Goal: Task Accomplishment & Management: Manage account settings

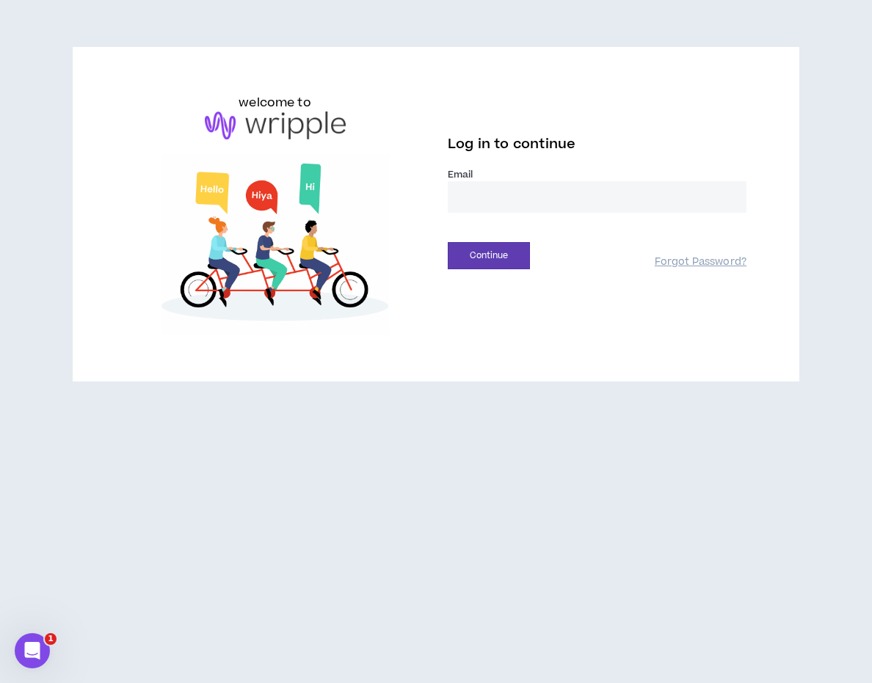
click at [475, 202] on input "email" at bounding box center [597, 197] width 299 height 32
type input "**********"
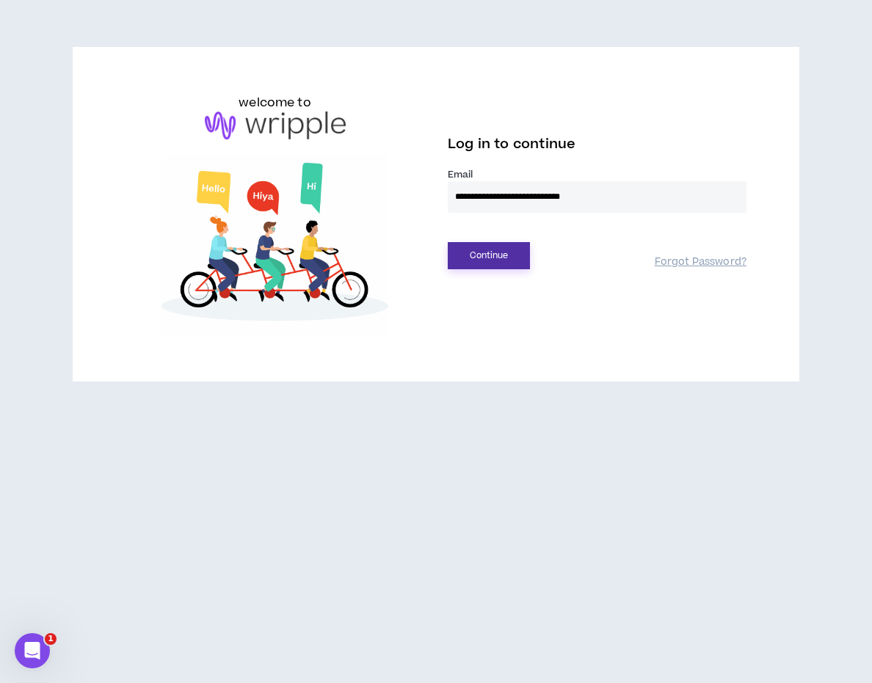
click at [503, 258] on button "Continue" at bounding box center [489, 255] width 82 height 27
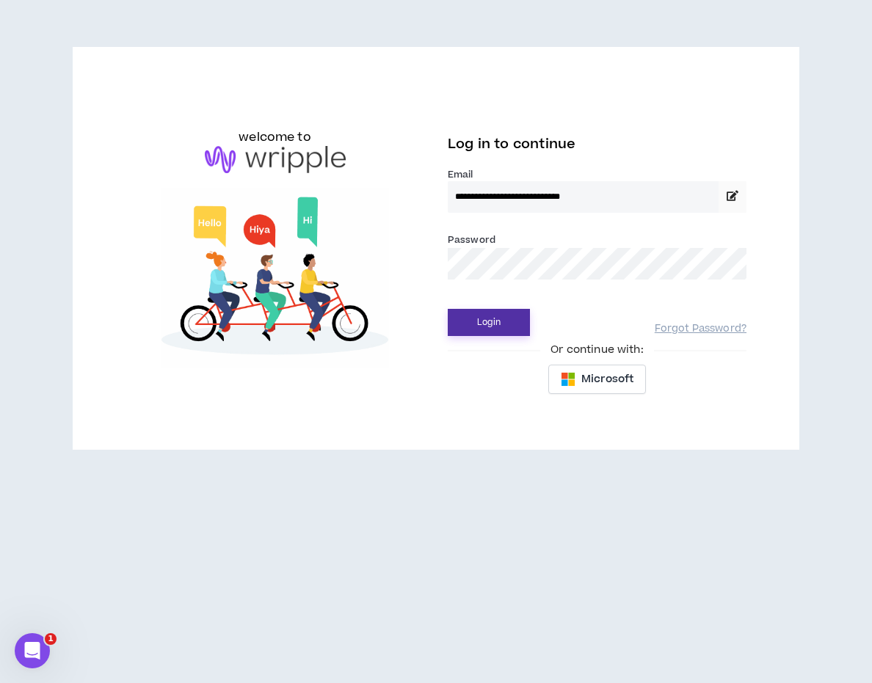
click at [481, 326] on button "Login" at bounding box center [489, 322] width 82 height 27
click at [496, 322] on button "Login" at bounding box center [489, 322] width 82 height 27
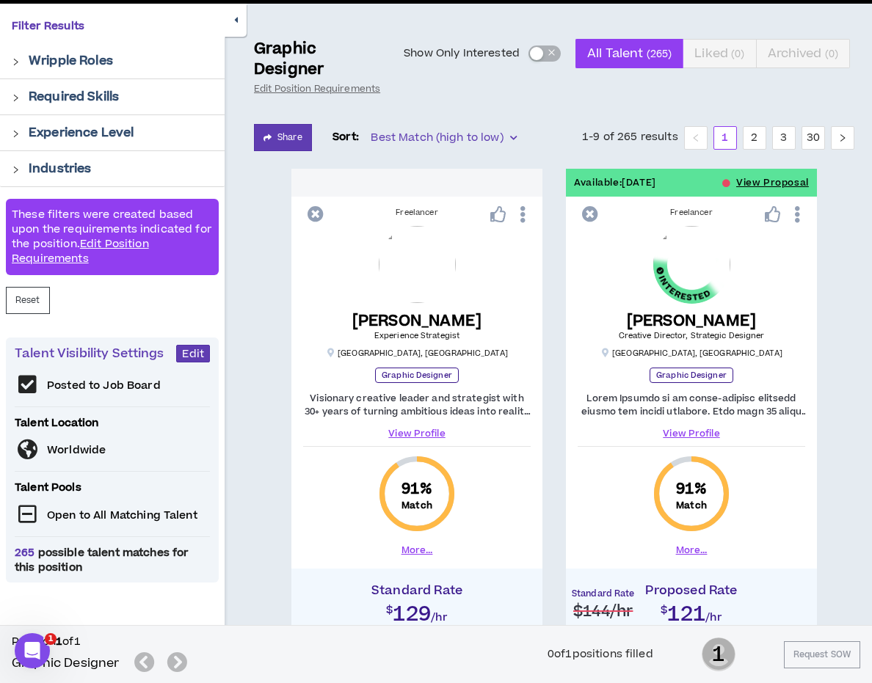
scroll to position [112, 0]
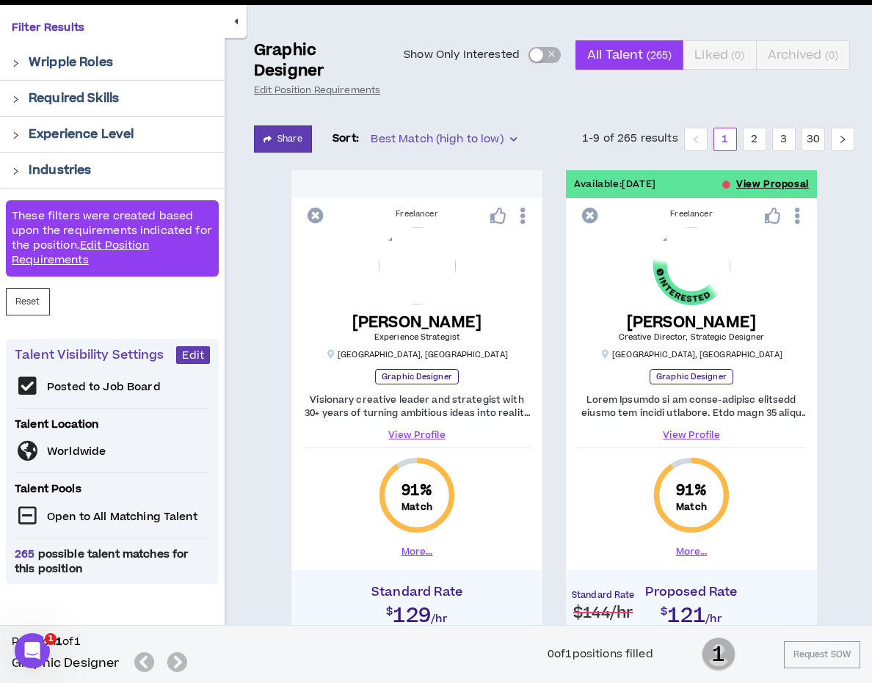
click at [741, 186] on button "View Proposal" at bounding box center [772, 184] width 73 height 28
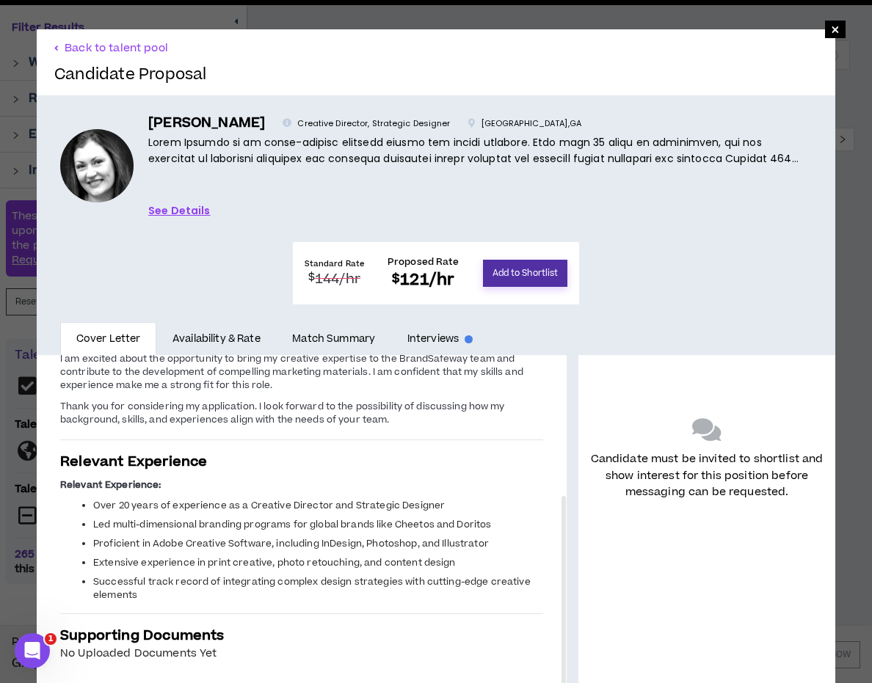
click at [568, 260] on button "Add to Shortlist" at bounding box center [525, 273] width 85 height 27
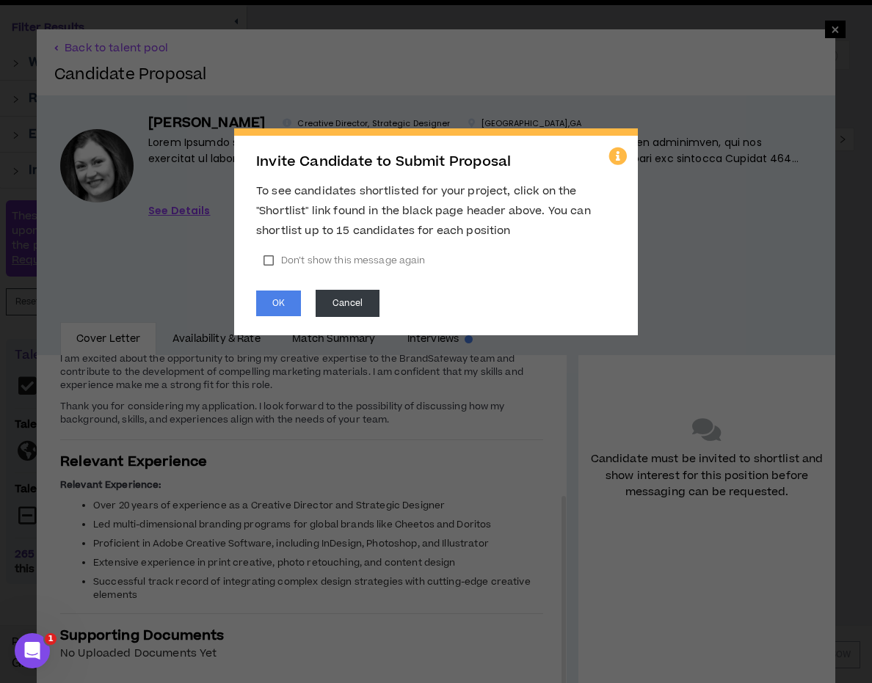
click at [271, 262] on label "Don’t show this message again" at bounding box center [344, 260] width 176 height 22
click at [274, 303] on button "OK" at bounding box center [278, 304] width 45 height 26
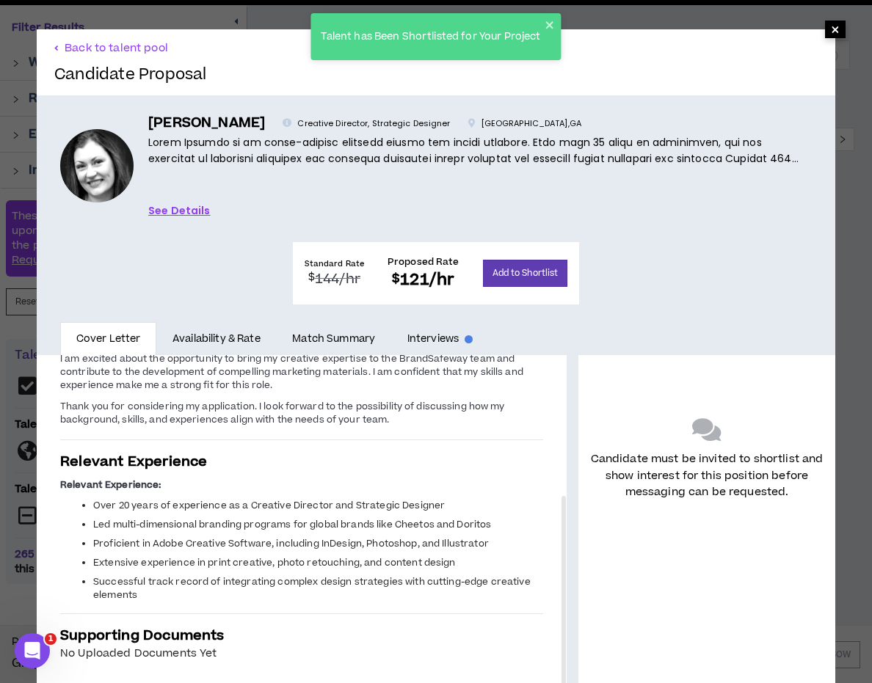
click at [836, 29] on span "×" at bounding box center [835, 30] width 9 height 18
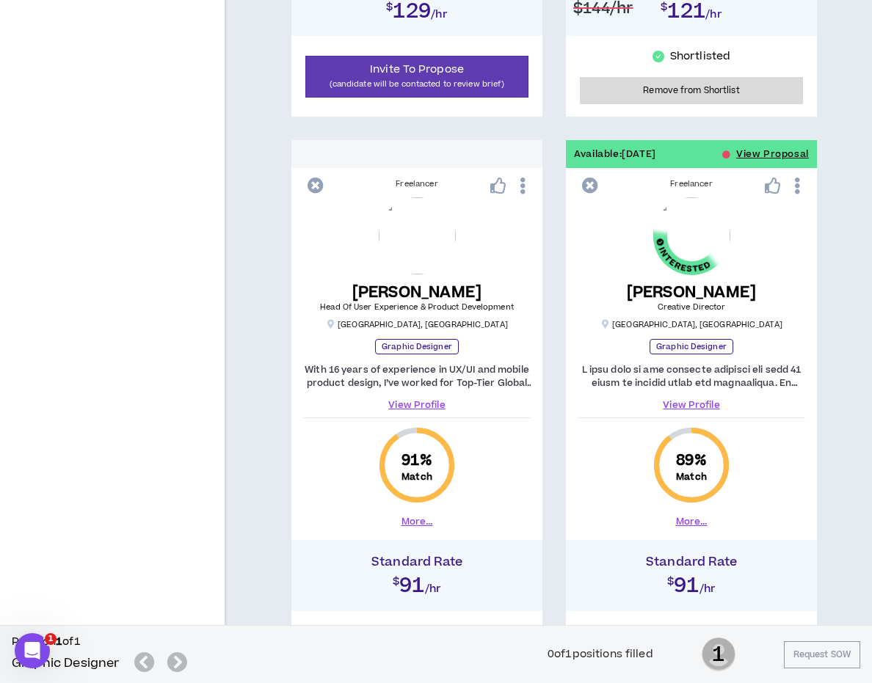
scroll to position [715, 0]
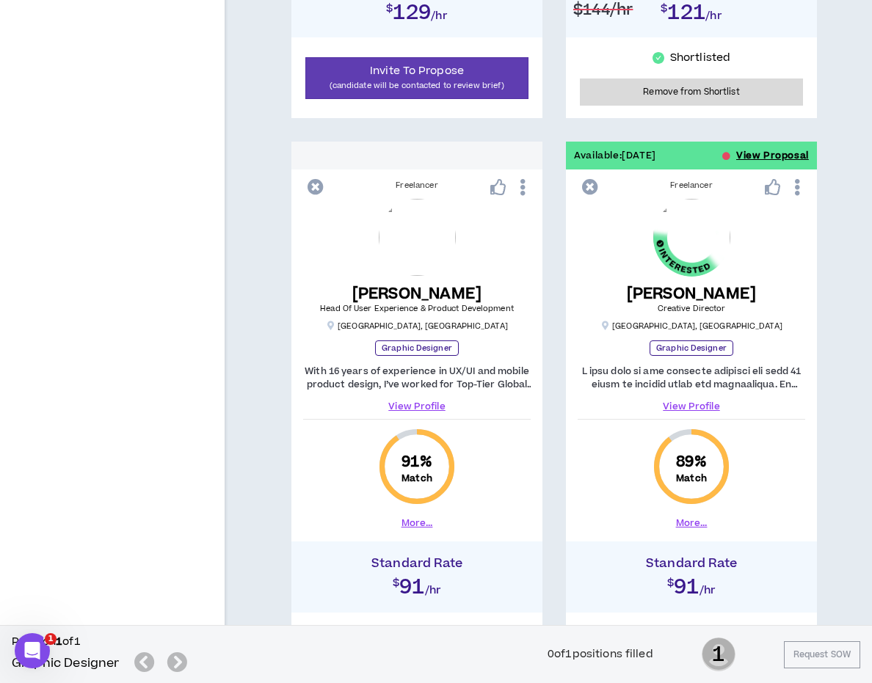
click at [758, 155] on button "View Proposal" at bounding box center [772, 156] width 73 height 28
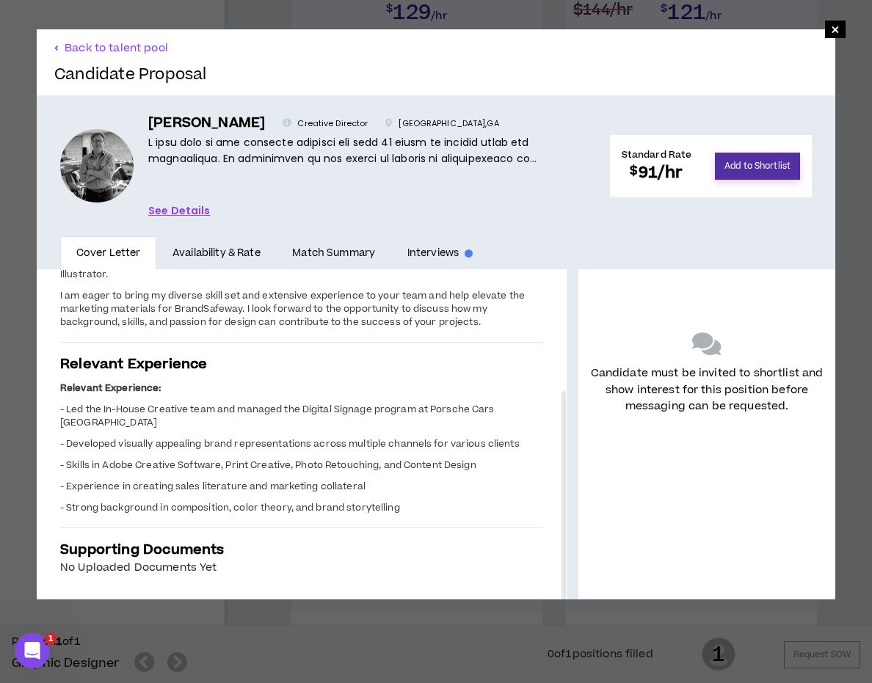
click at [763, 164] on button "Add to Shortlist" at bounding box center [757, 166] width 85 height 27
click at [836, 29] on span "×" at bounding box center [835, 30] width 9 height 18
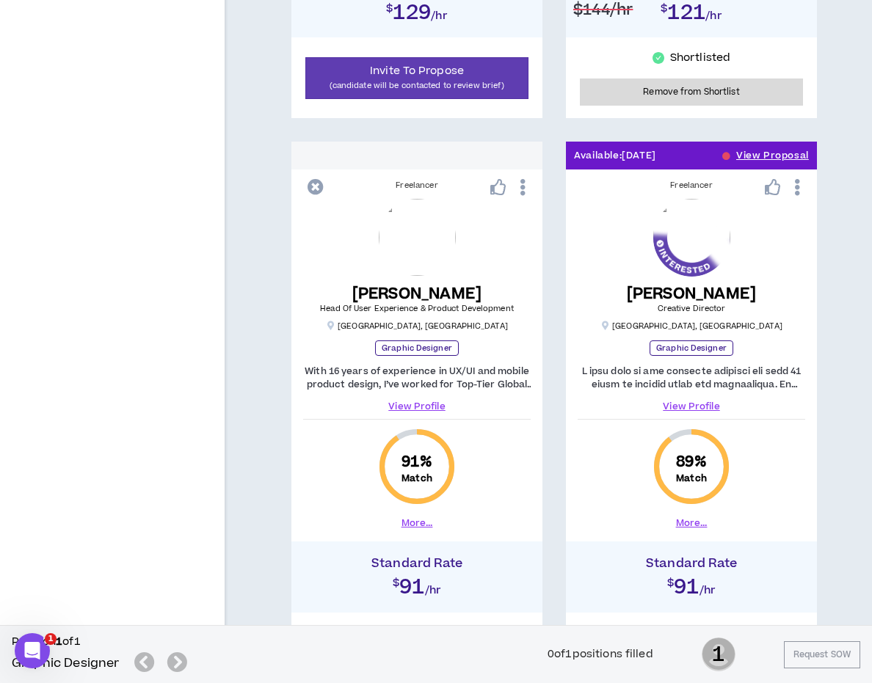
click at [698, 408] on link "View Profile" at bounding box center [690, 406] width 227 height 13
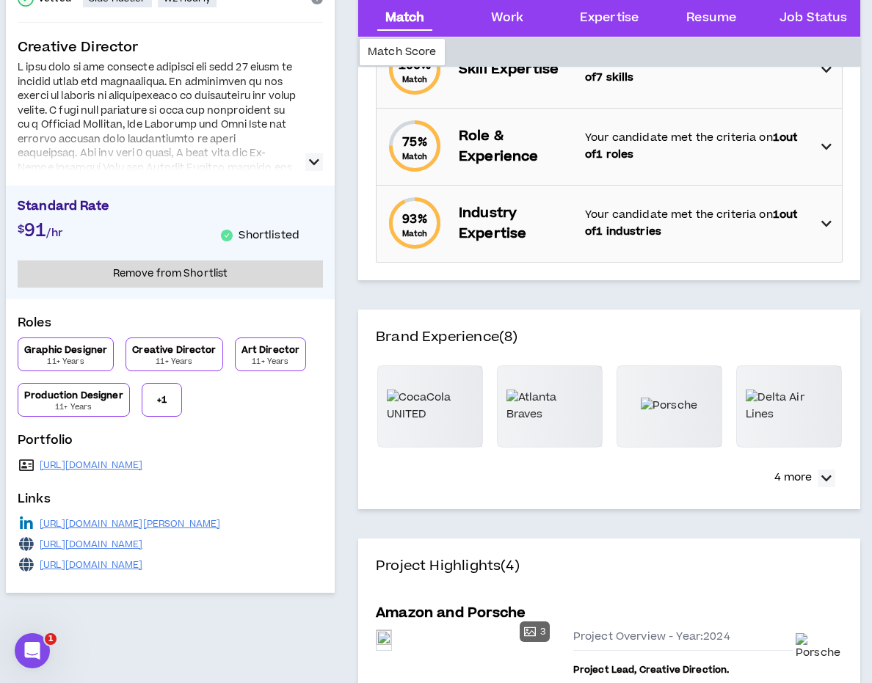
scroll to position [264, 0]
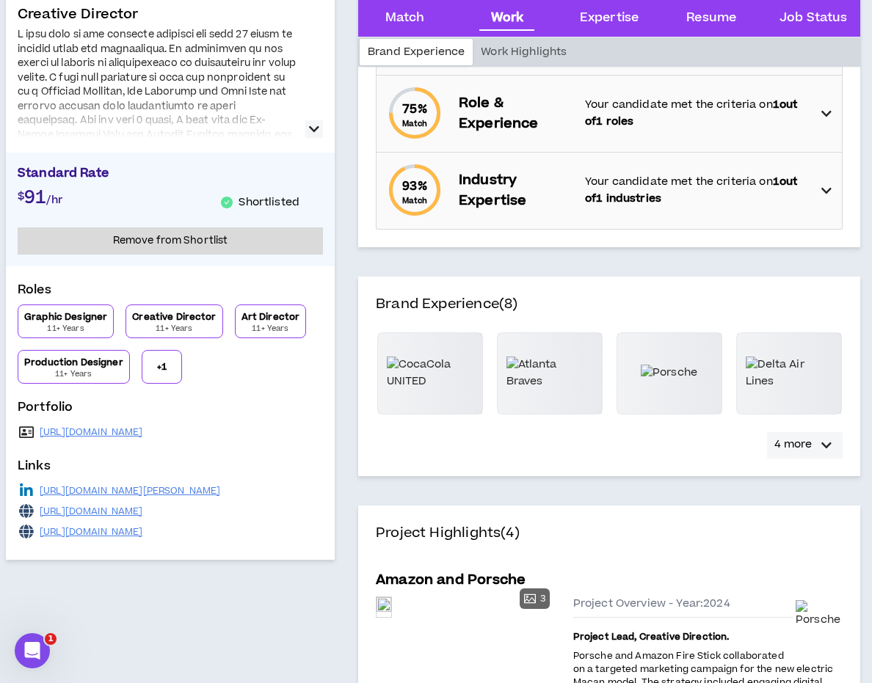
click at [831, 445] on div "button" at bounding box center [826, 446] width 18 height 18
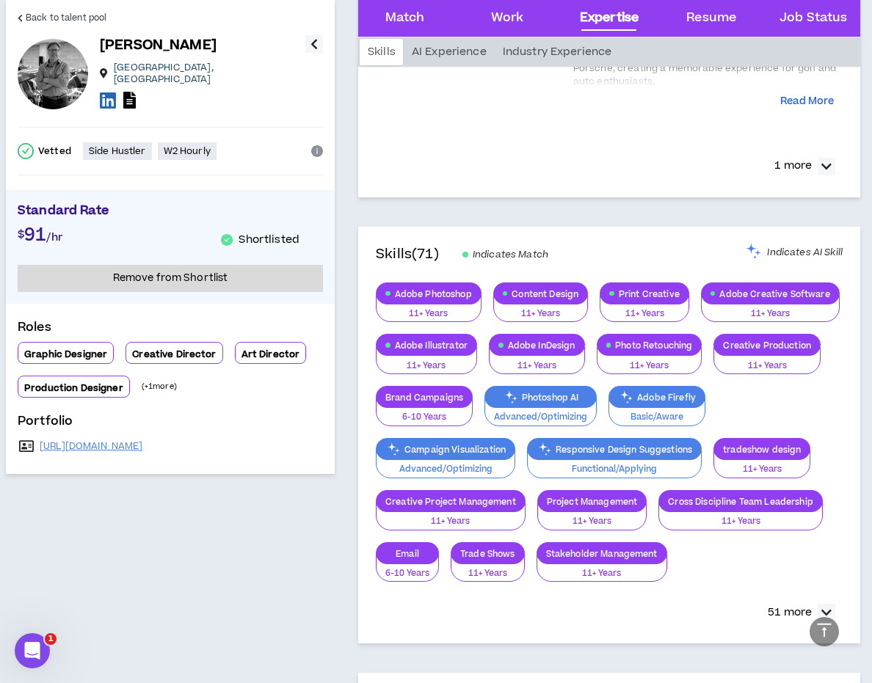
scroll to position [1126, 0]
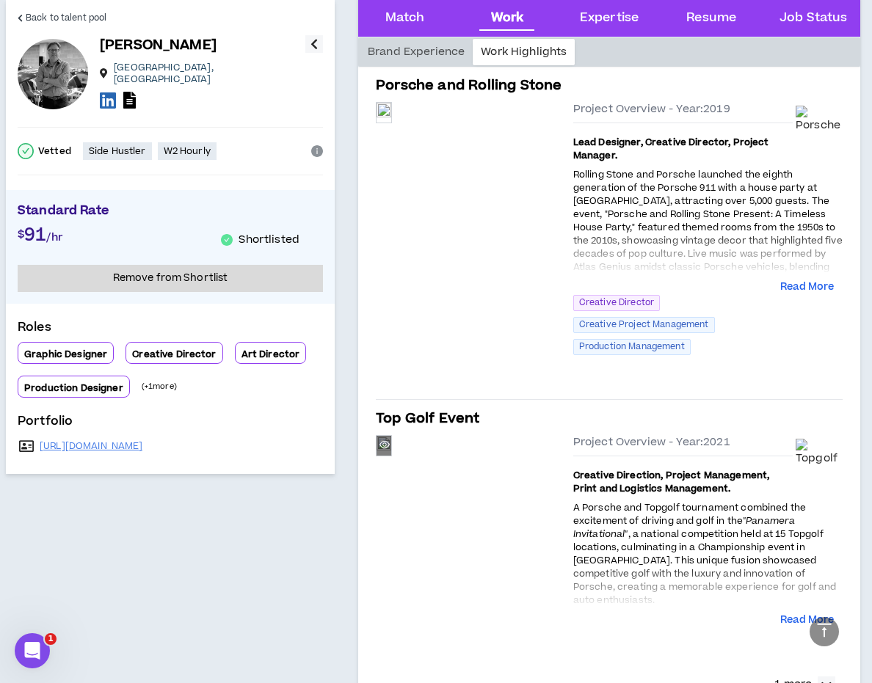
click at [391, 456] on div "Preview" at bounding box center [383, 446] width 15 height 20
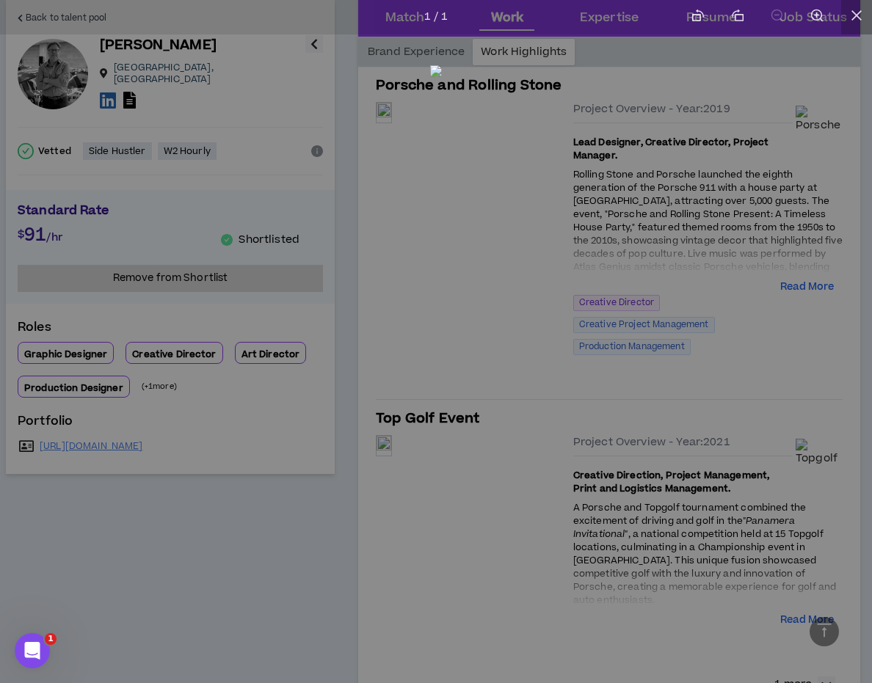
click at [855, 14] on icon "close" at bounding box center [856, 15] width 10 height 10
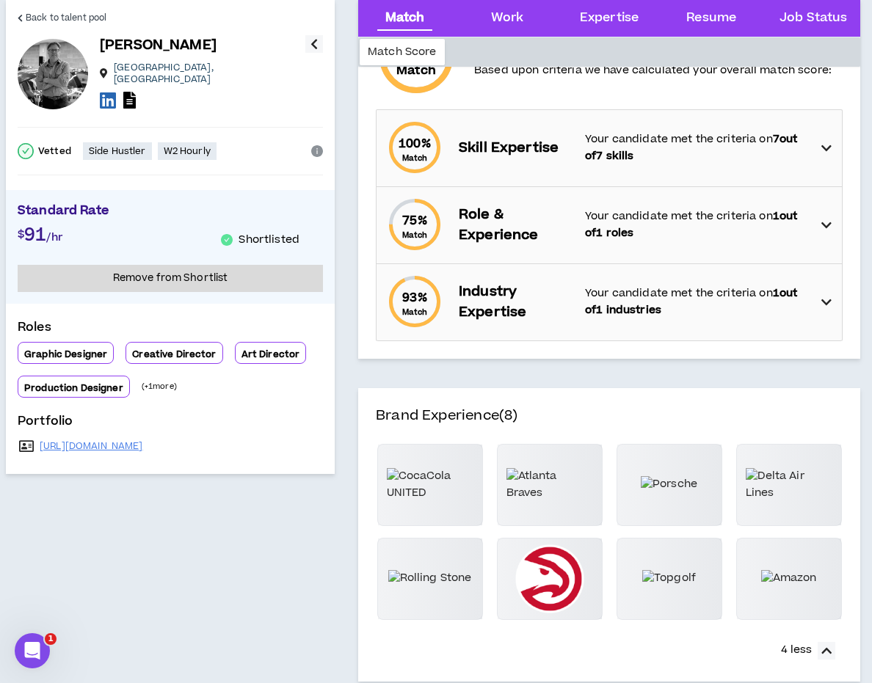
scroll to position [0, 0]
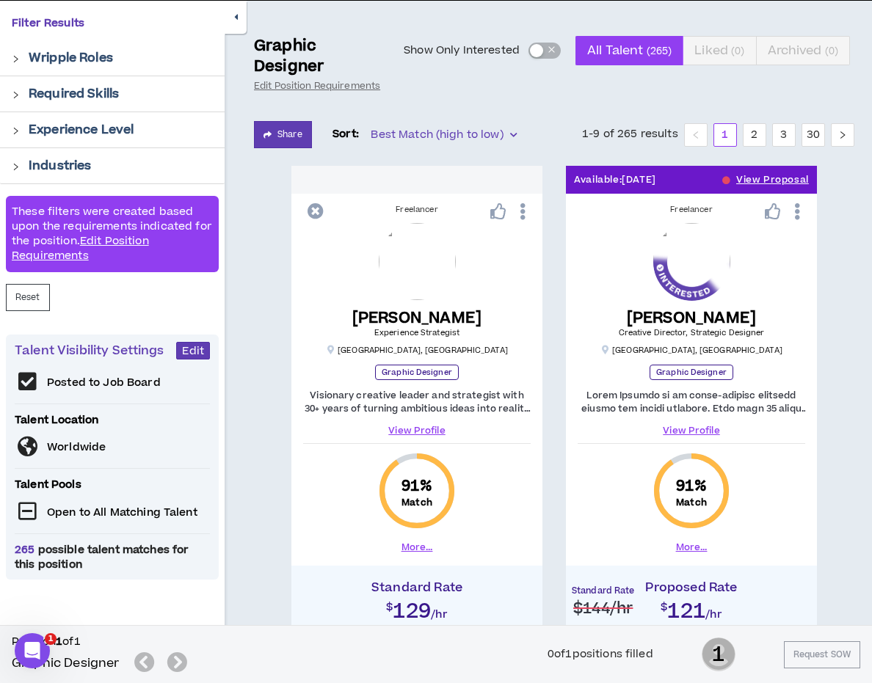
scroll to position [136, 0]
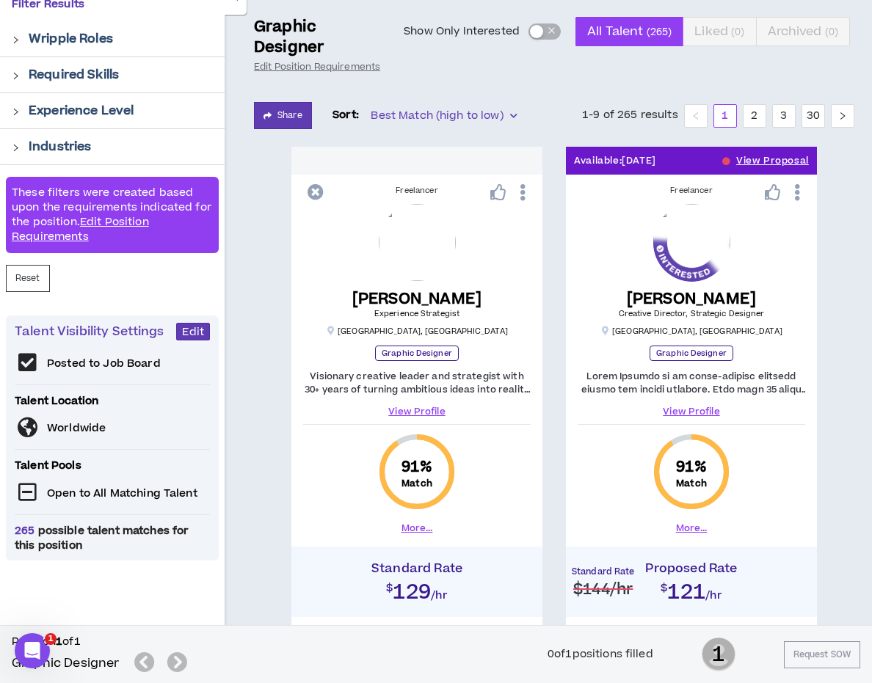
click at [688, 526] on button "More..." at bounding box center [692, 528] width 32 height 13
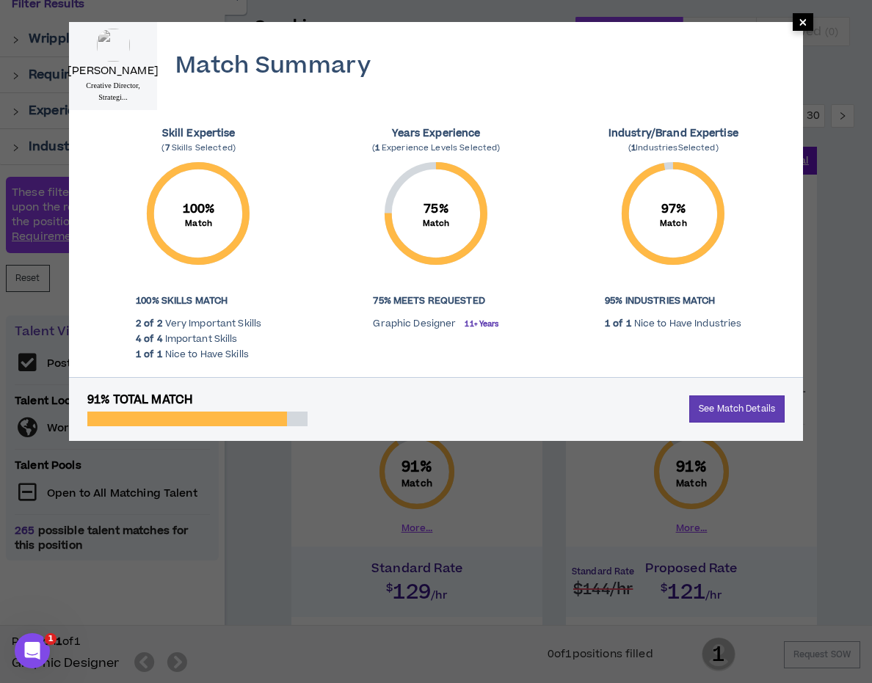
click at [800, 21] on span "×" at bounding box center [802, 22] width 9 height 18
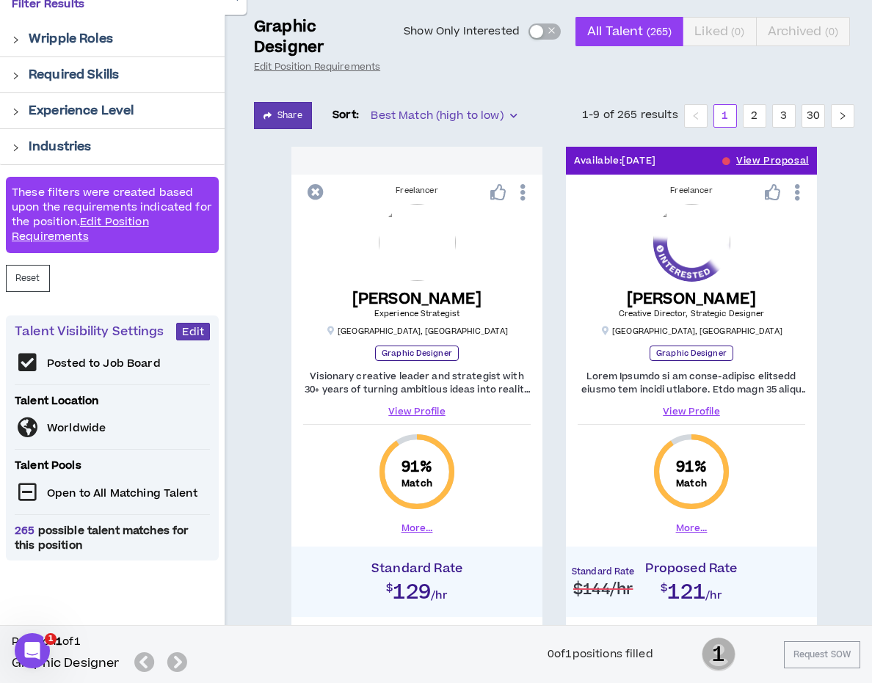
click at [682, 409] on link "View Profile" at bounding box center [690, 411] width 227 height 13
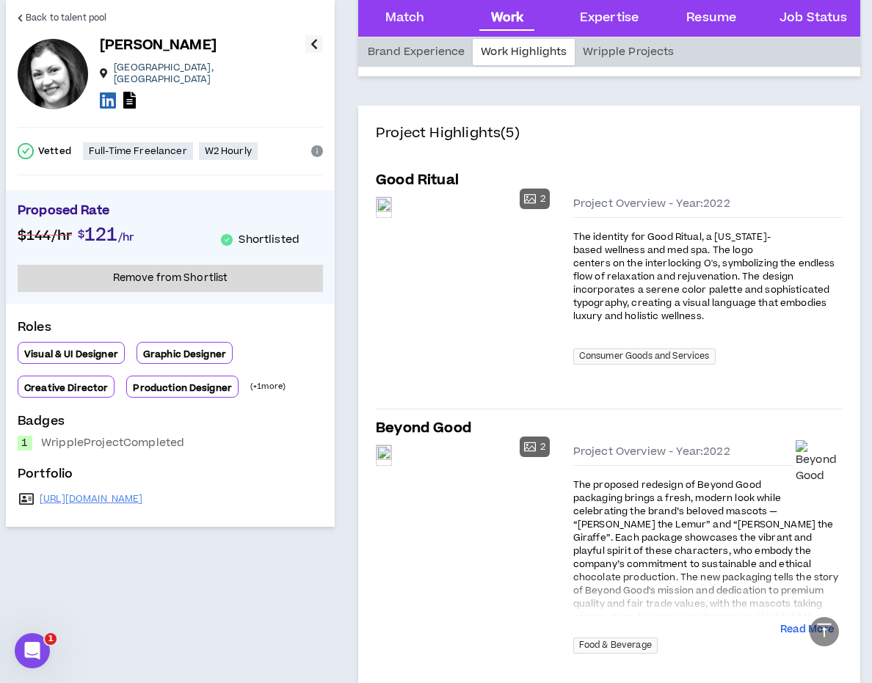
scroll to position [665, 0]
click at [391, 214] on div "Preview" at bounding box center [383, 206] width 15 height 16
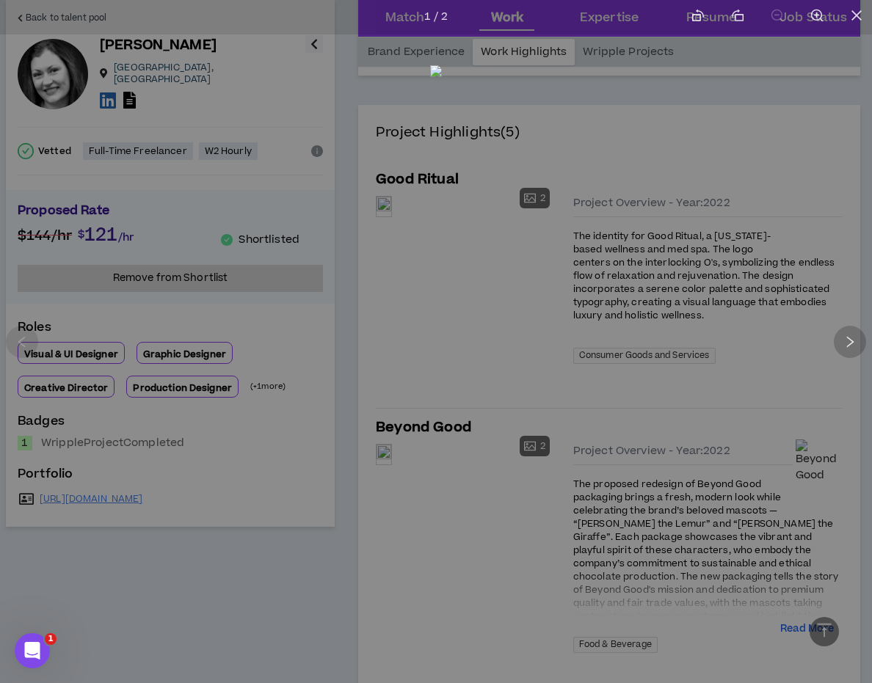
click at [845, 338] on icon "right" at bounding box center [849, 341] width 13 height 13
click at [819, 214] on div at bounding box center [436, 341] width 872 height 683
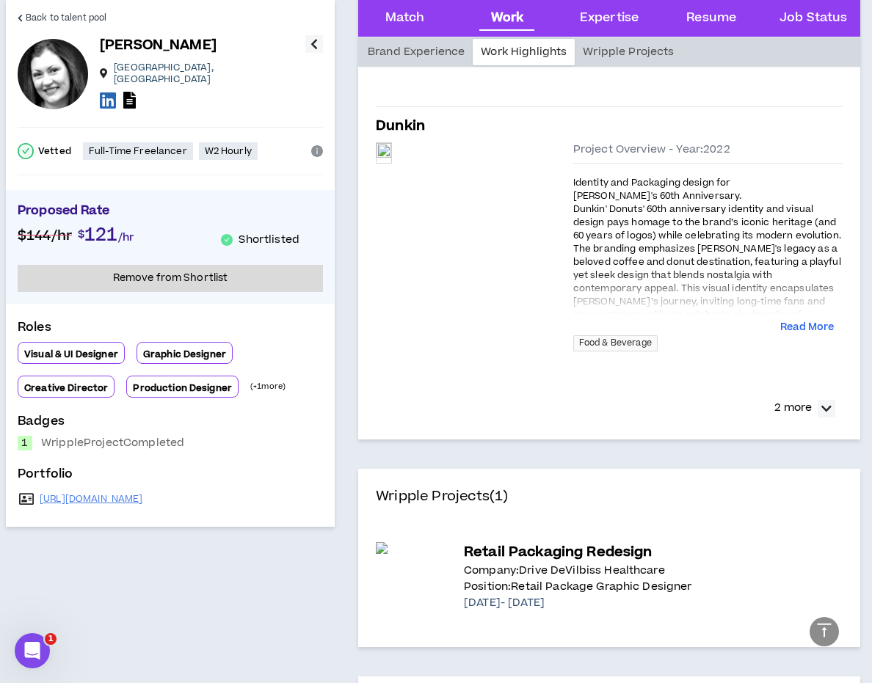
scroll to position [1241, 0]
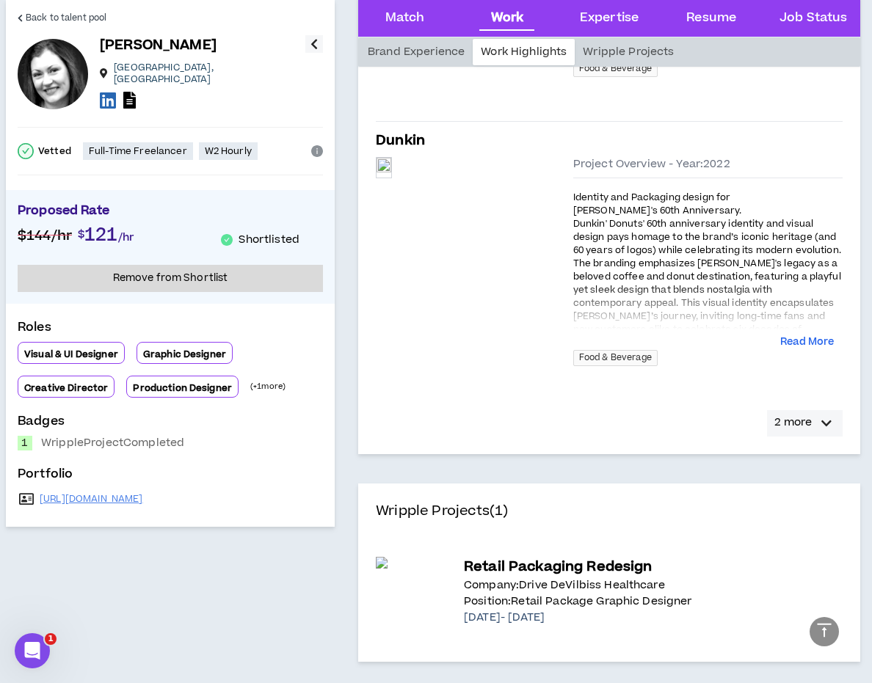
click at [810, 418] on p "2 more" at bounding box center [792, 423] width 37 height 16
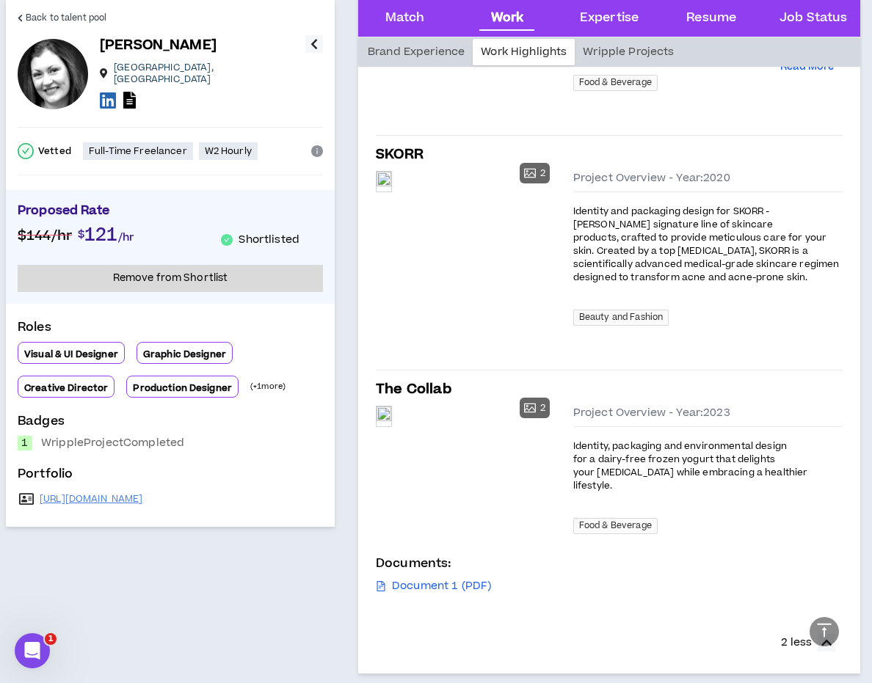
scroll to position [1517, 0]
click at [391, 426] on div "Preview" at bounding box center [383, 416] width 15 height 20
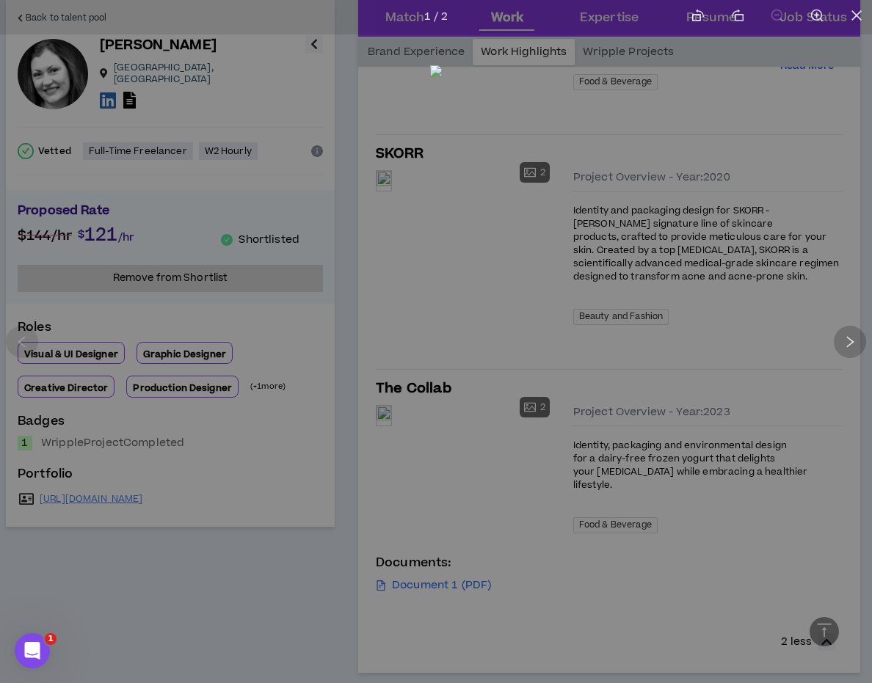
click at [851, 342] on icon "right" at bounding box center [850, 341] width 7 height 11
click at [855, 16] on icon "close" at bounding box center [856, 15] width 10 height 10
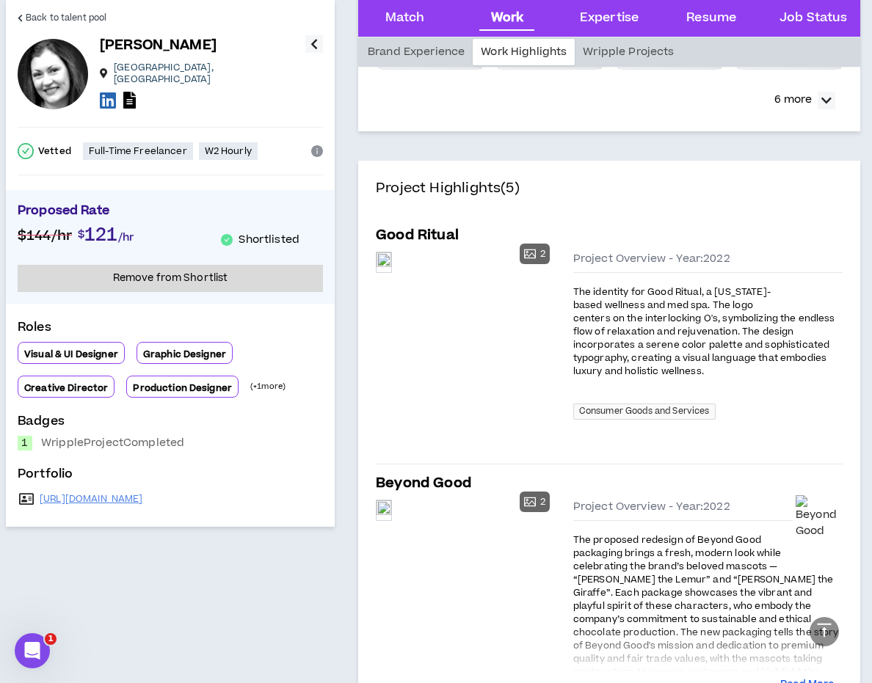
scroll to position [608, 0]
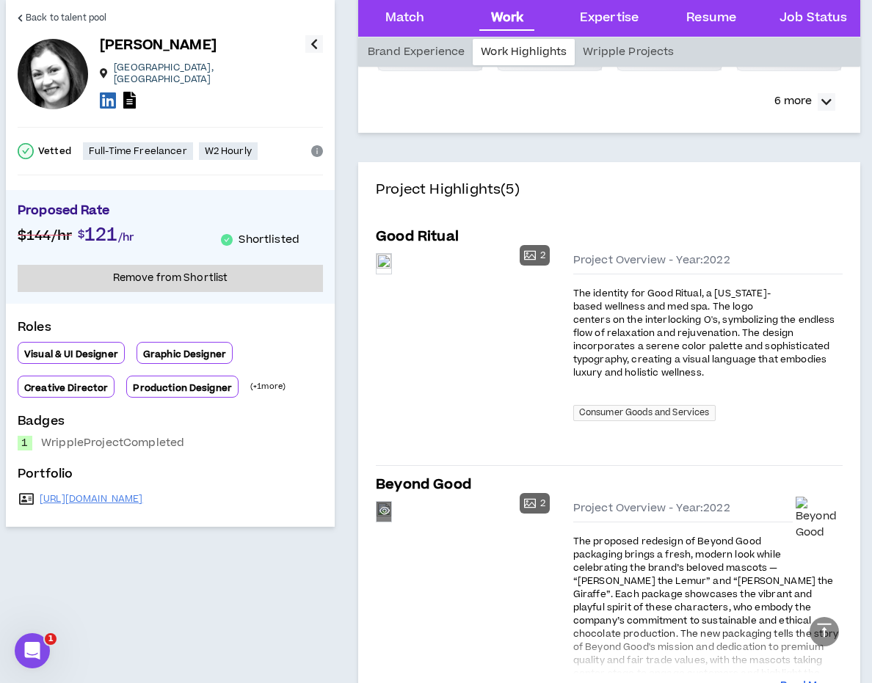
click at [391, 519] on div "Preview" at bounding box center [383, 511] width 15 height 16
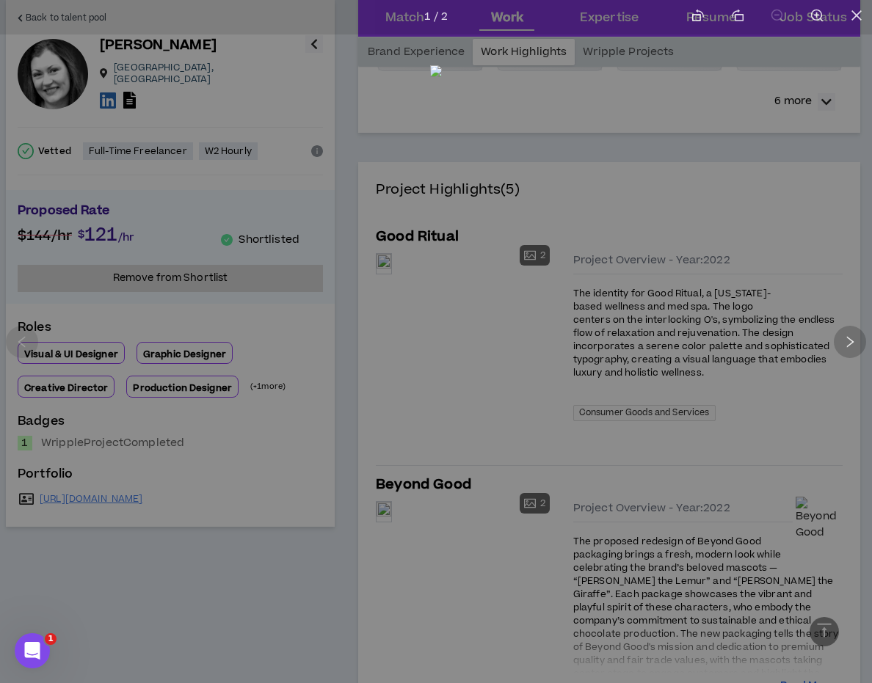
click at [847, 343] on icon "right" at bounding box center [849, 341] width 13 height 13
click at [801, 169] on div at bounding box center [436, 341] width 872 height 683
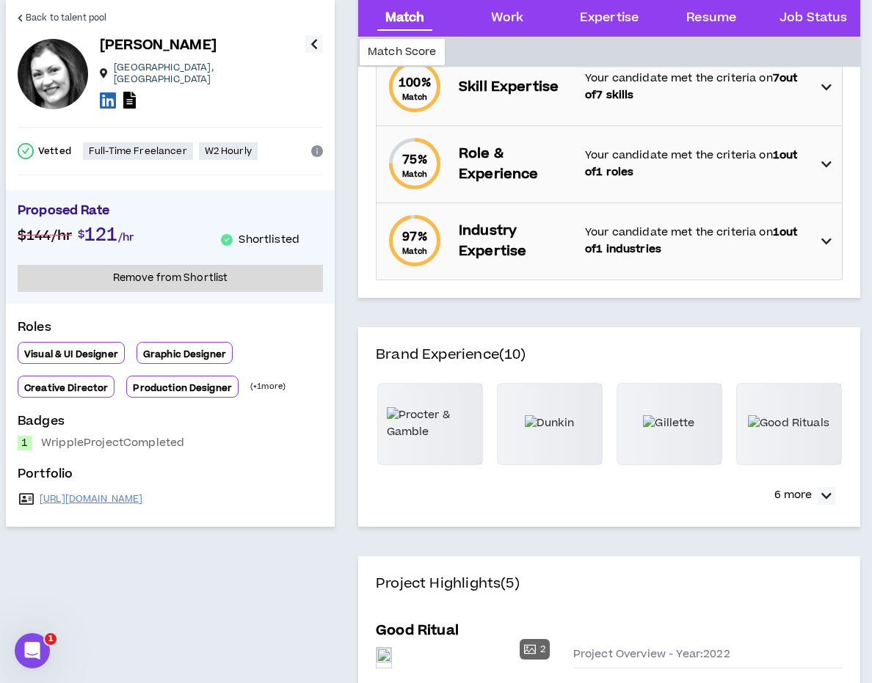
scroll to position [212, 0]
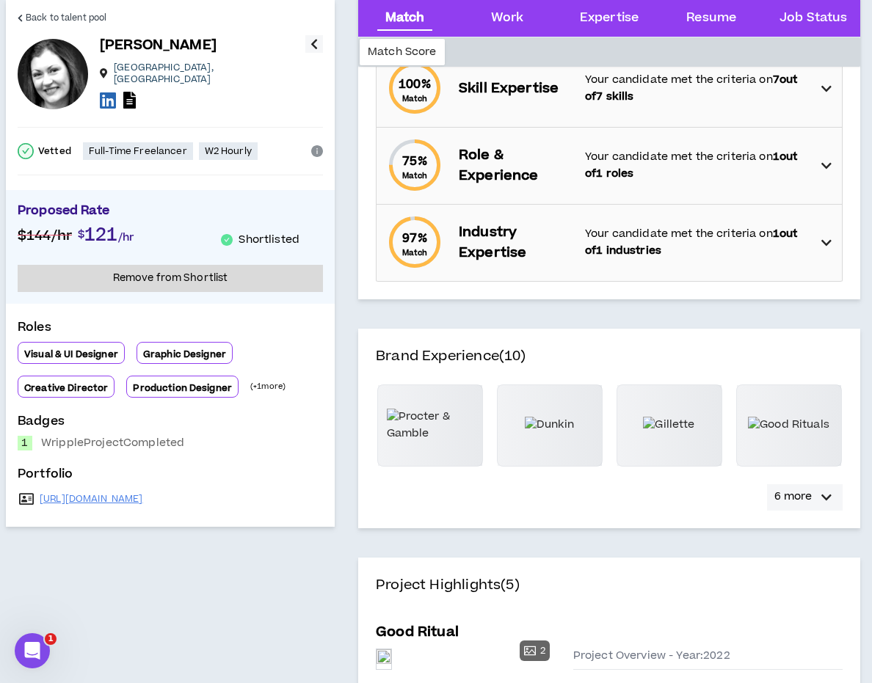
click at [817, 493] on div "button" at bounding box center [826, 498] width 18 height 18
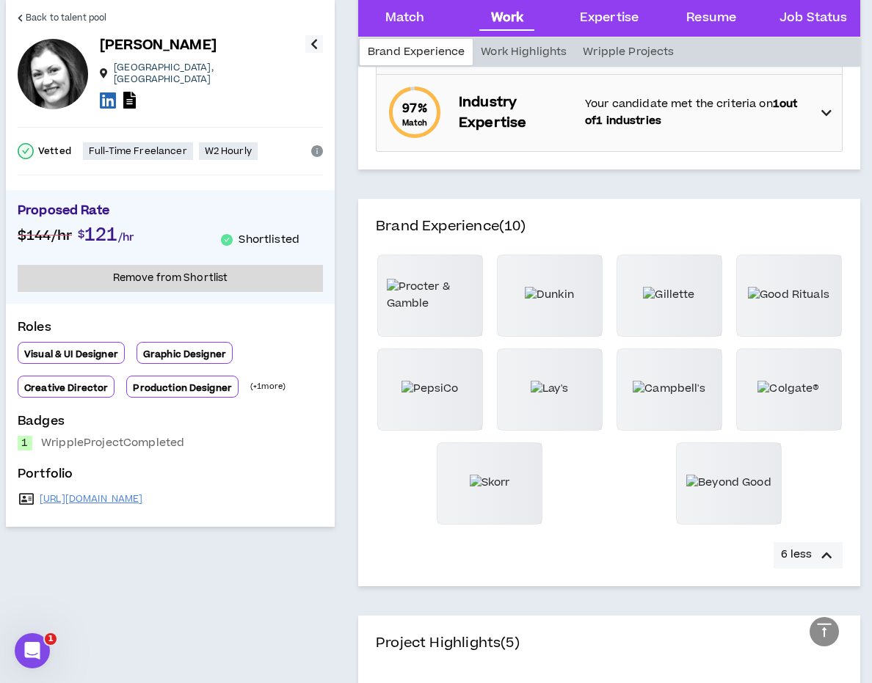
scroll to position [341, 0]
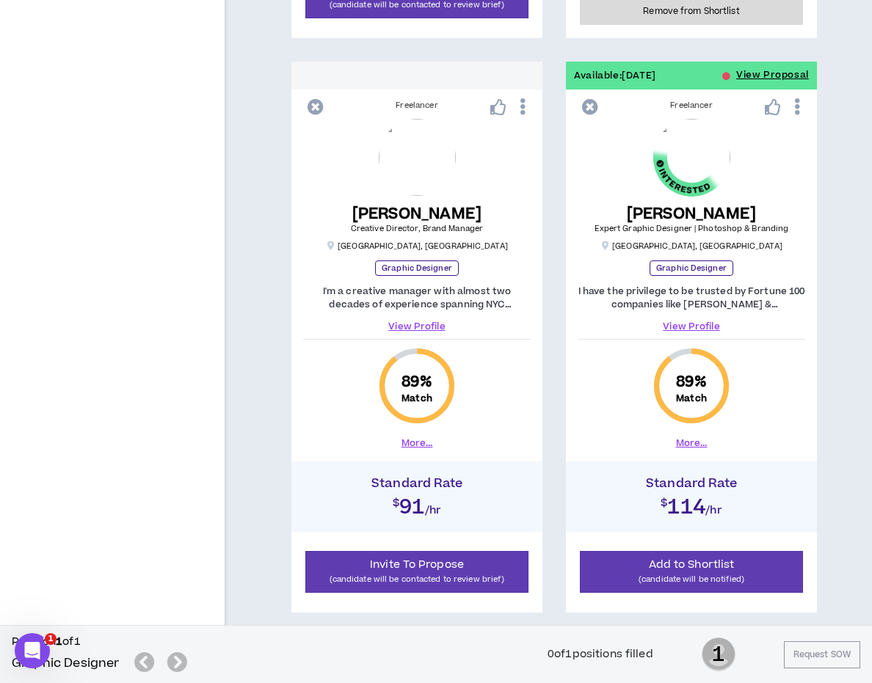
scroll to position [1362, 0]
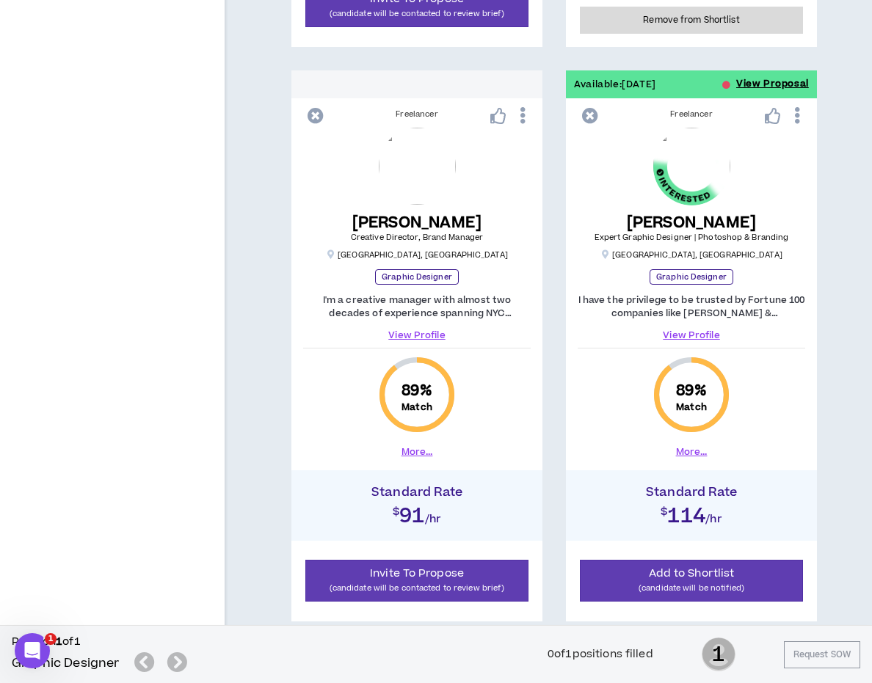
click at [755, 81] on button "View Proposal" at bounding box center [772, 84] width 73 height 28
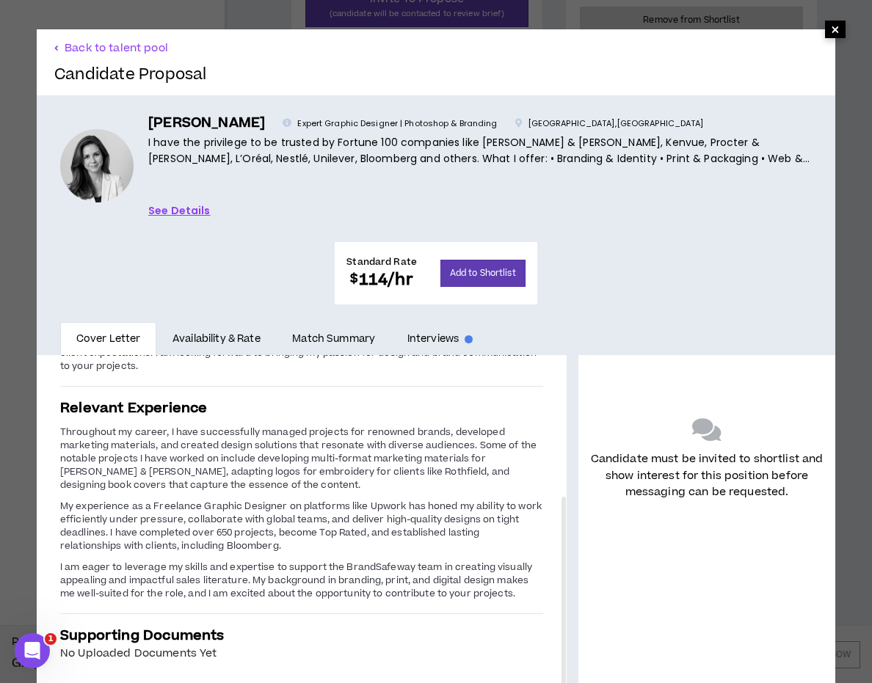
click at [836, 29] on span "×" at bounding box center [835, 30] width 9 height 18
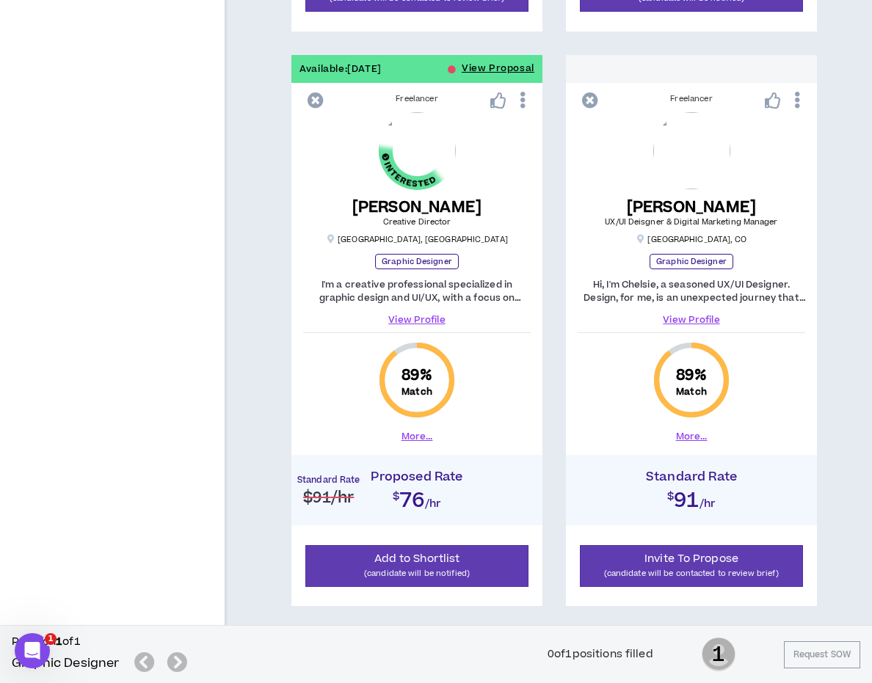
scroll to position [1949, 0]
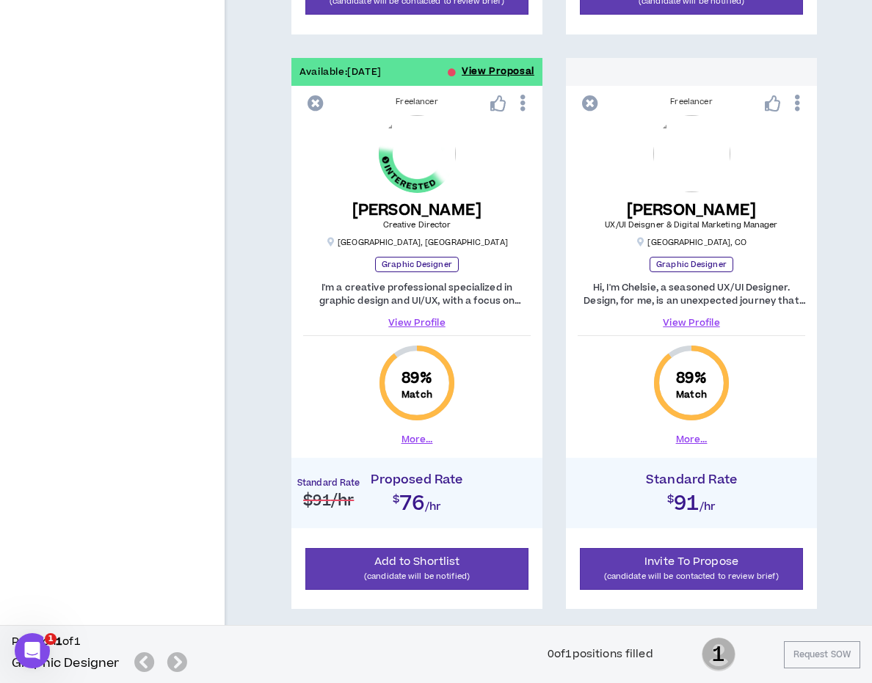
click at [506, 68] on button "View Proposal" at bounding box center [498, 72] width 73 height 28
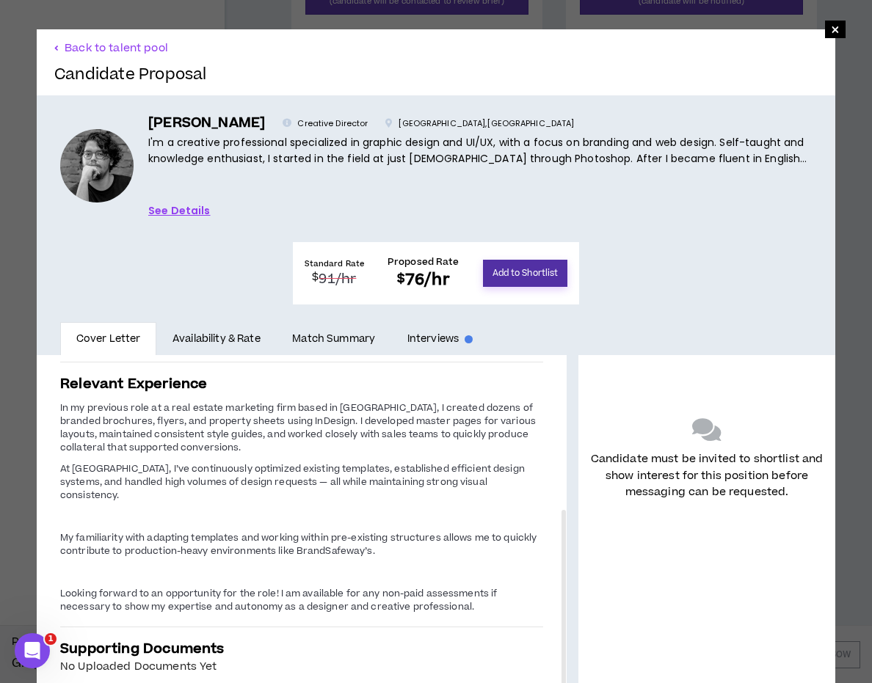
click at [568, 260] on button "Add to Shortlist" at bounding box center [525, 273] width 85 height 27
drag, startPoint x: 478, startPoint y: 122, endPoint x: 464, endPoint y: 125, distance: 14.4
click at [464, 125] on div "Lucas R. Creative Director São João da Boa Vista , São Paulo I'm a creative pro…" at bounding box center [479, 140] width 663 height 54
click at [481, 126] on div "Lucas R. Creative Director São João da Boa Vista , São Paulo I'm a creative pro…" at bounding box center [479, 140] width 663 height 54
click at [475, 123] on p "São João da Boa Vista , São Paulo" at bounding box center [479, 123] width 189 height 13
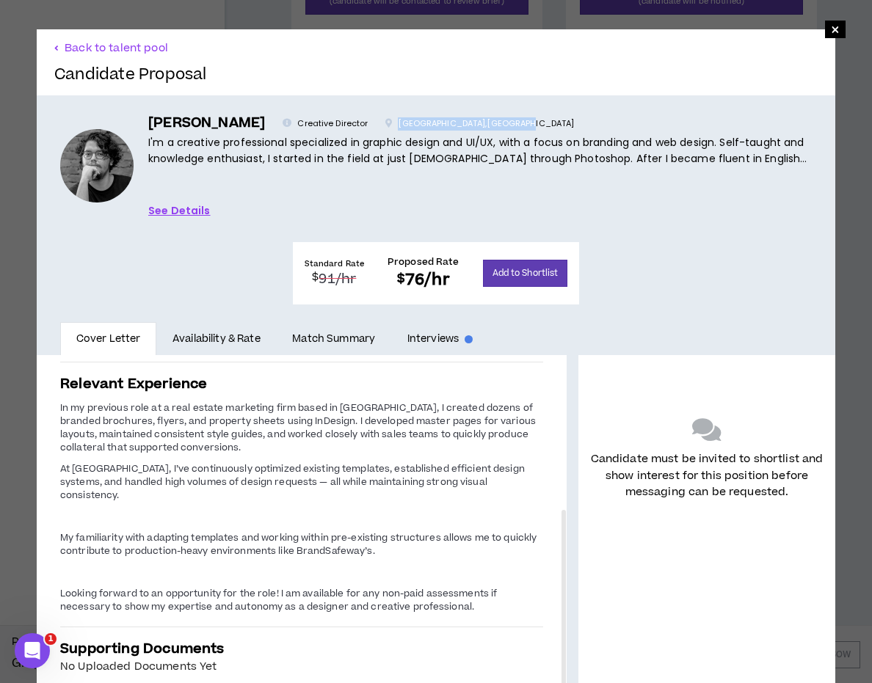
copy p "São João da Boa Vista , São Paulo"
click at [836, 27] on span "×" at bounding box center [835, 30] width 9 height 18
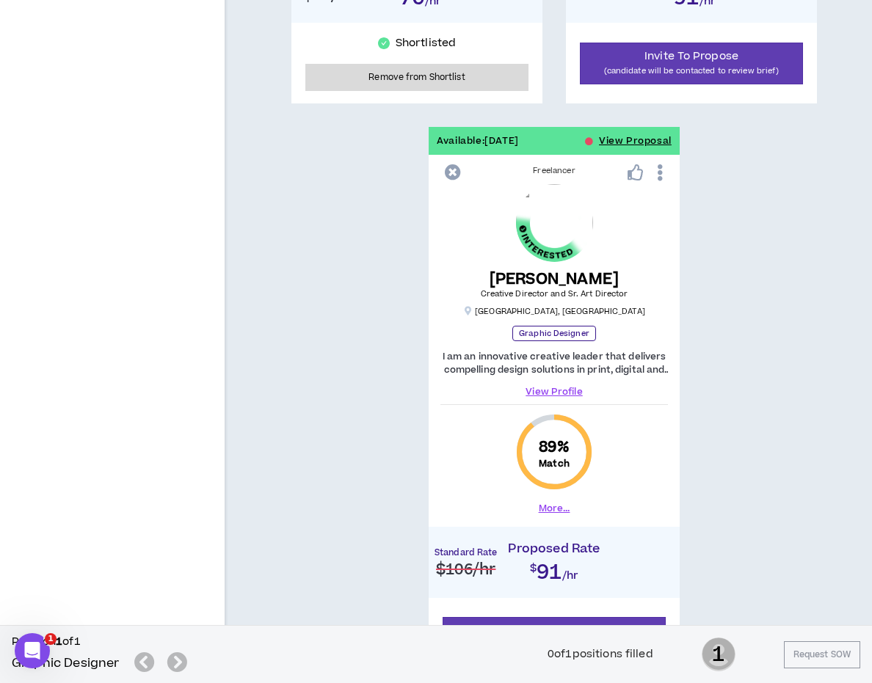
scroll to position [2457, 0]
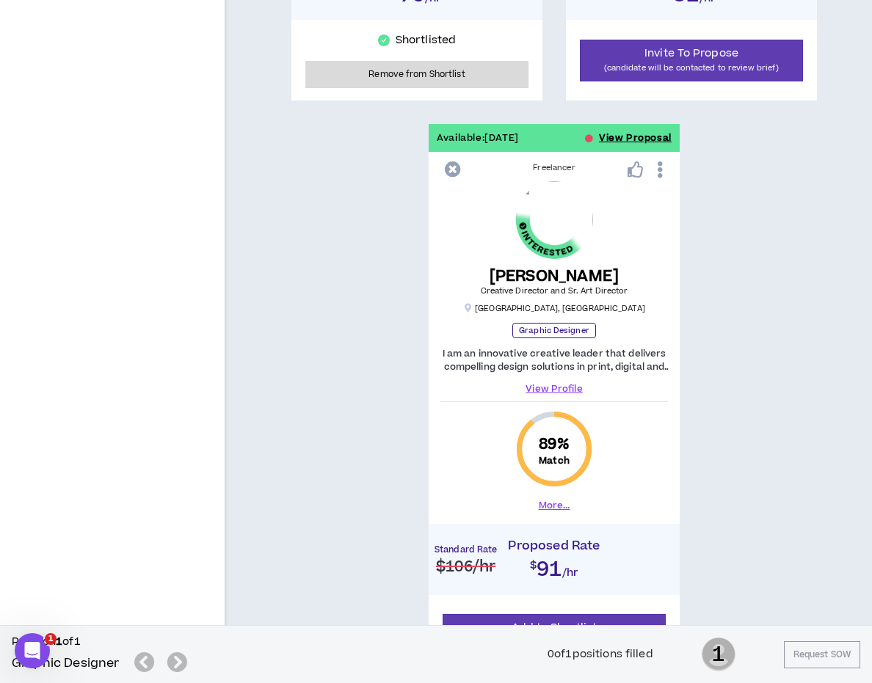
click at [640, 133] on button "View Proposal" at bounding box center [635, 138] width 73 height 28
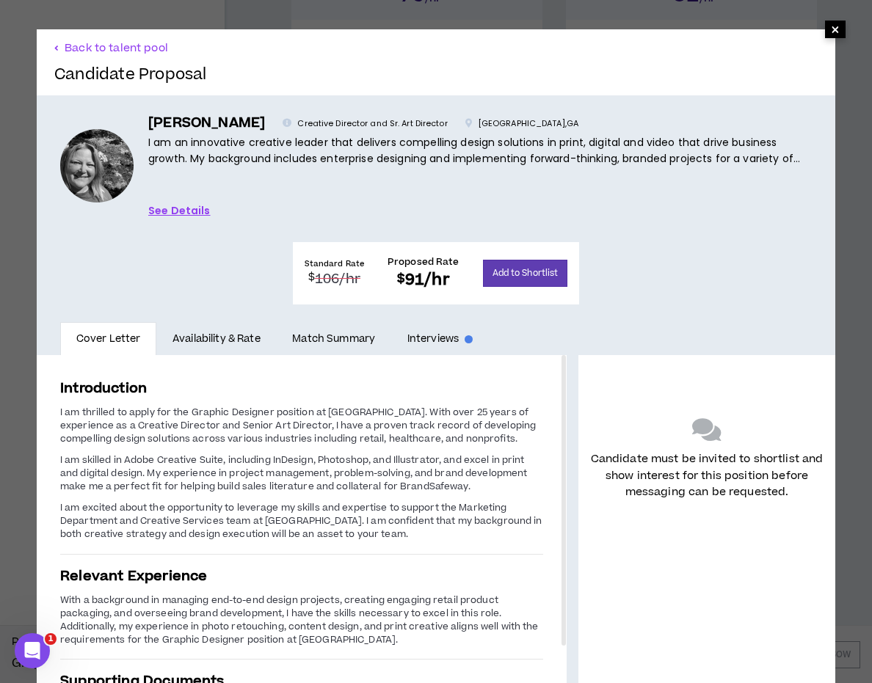
click at [837, 34] on span "×" at bounding box center [835, 30] width 9 height 18
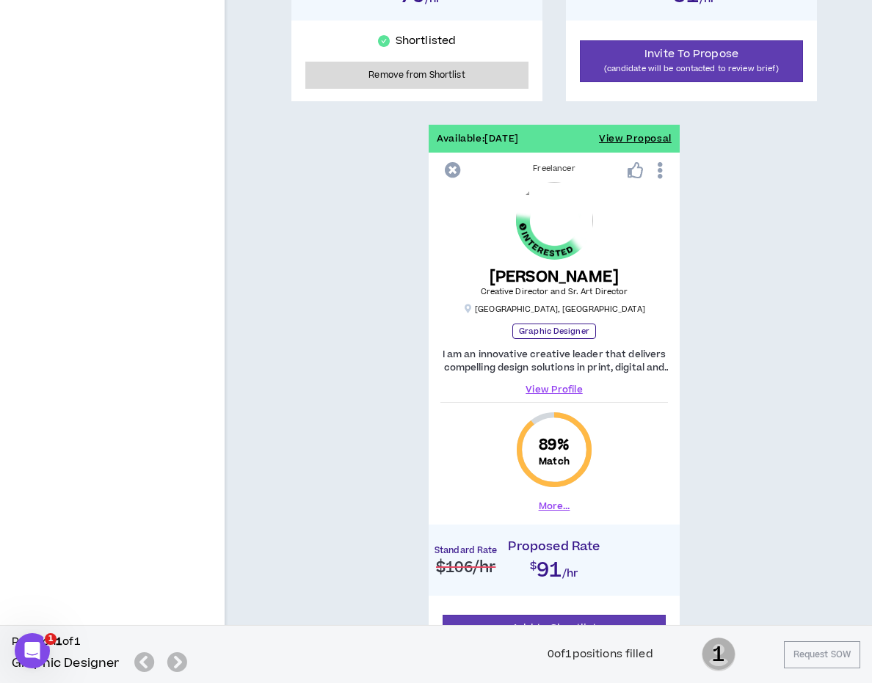
scroll to position [2477, 0]
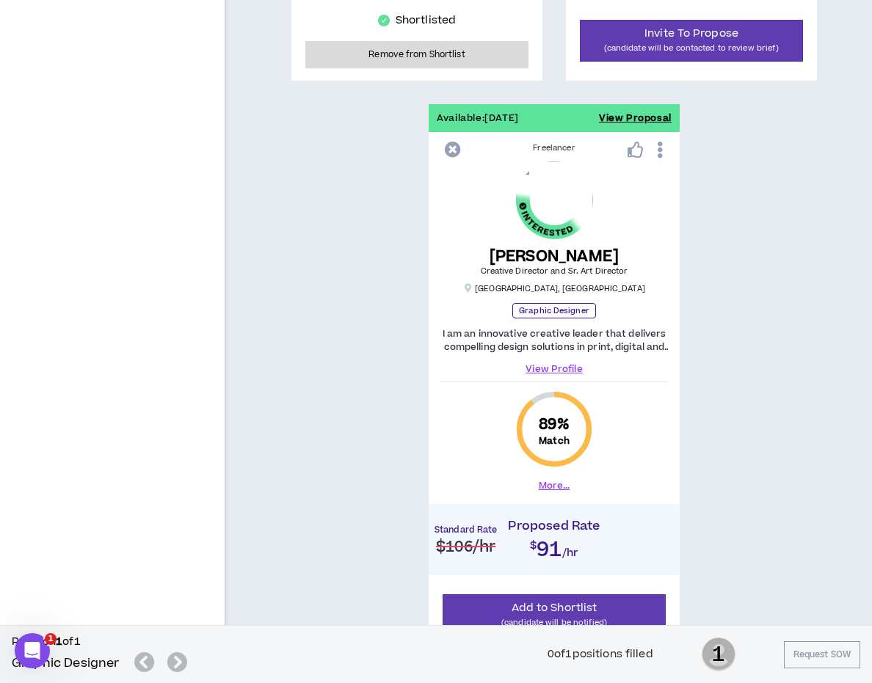
click at [620, 114] on button "View Proposal" at bounding box center [635, 118] width 73 height 28
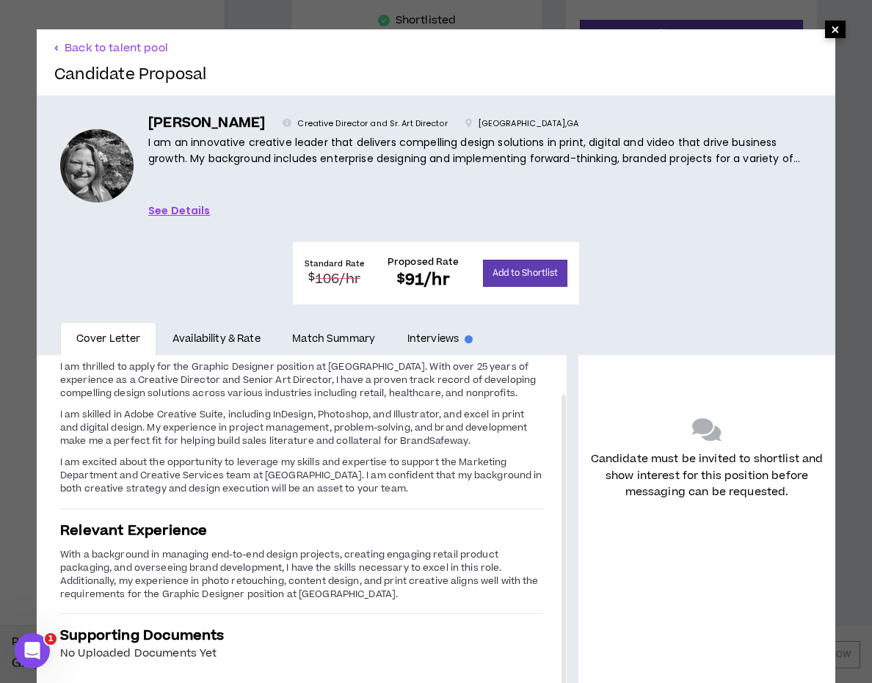
click at [835, 29] on span "×" at bounding box center [835, 30] width 9 height 18
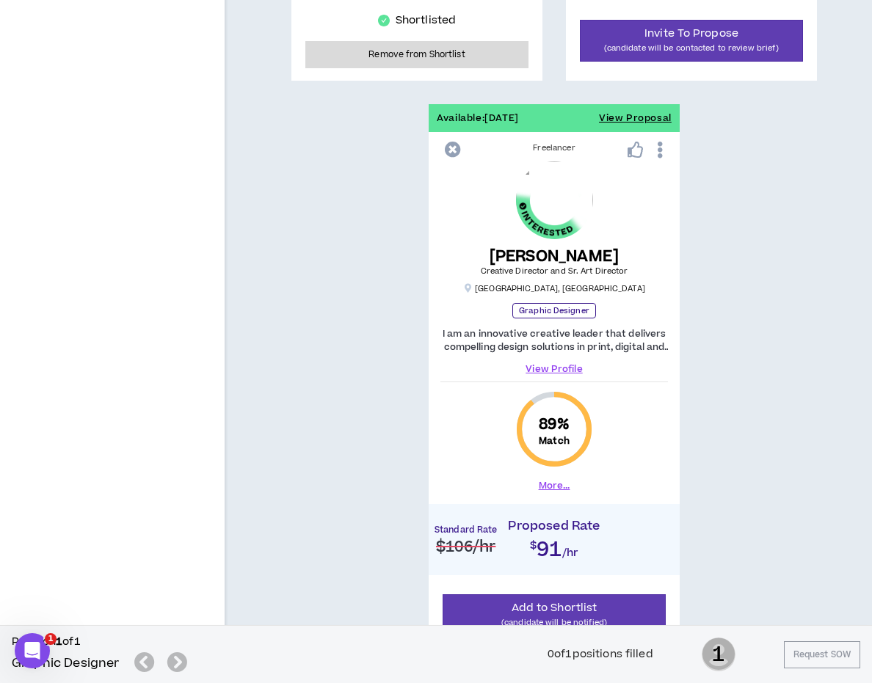
scroll to position [2603, 0]
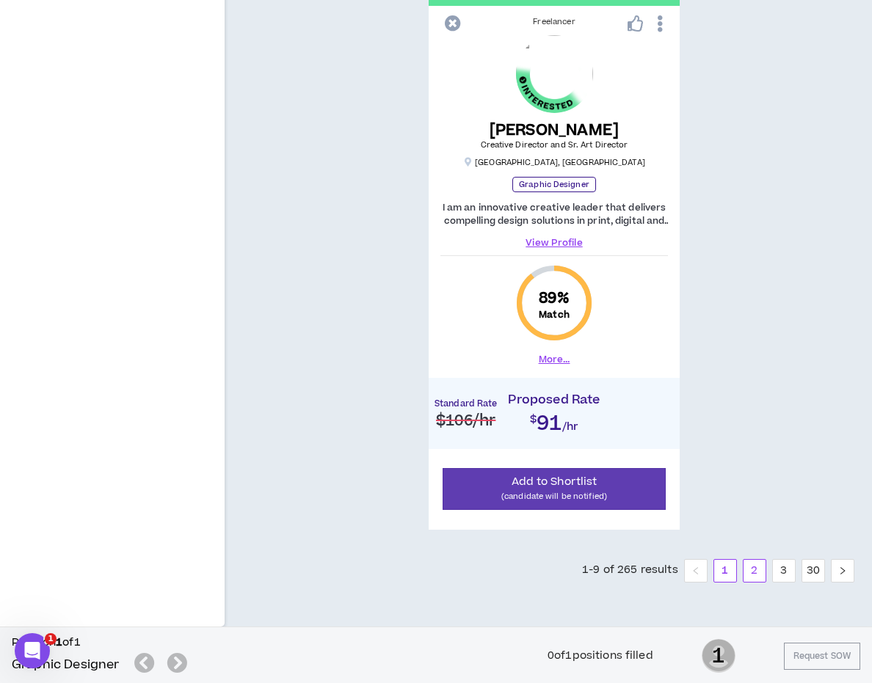
click at [754, 570] on link "2" at bounding box center [754, 571] width 22 height 22
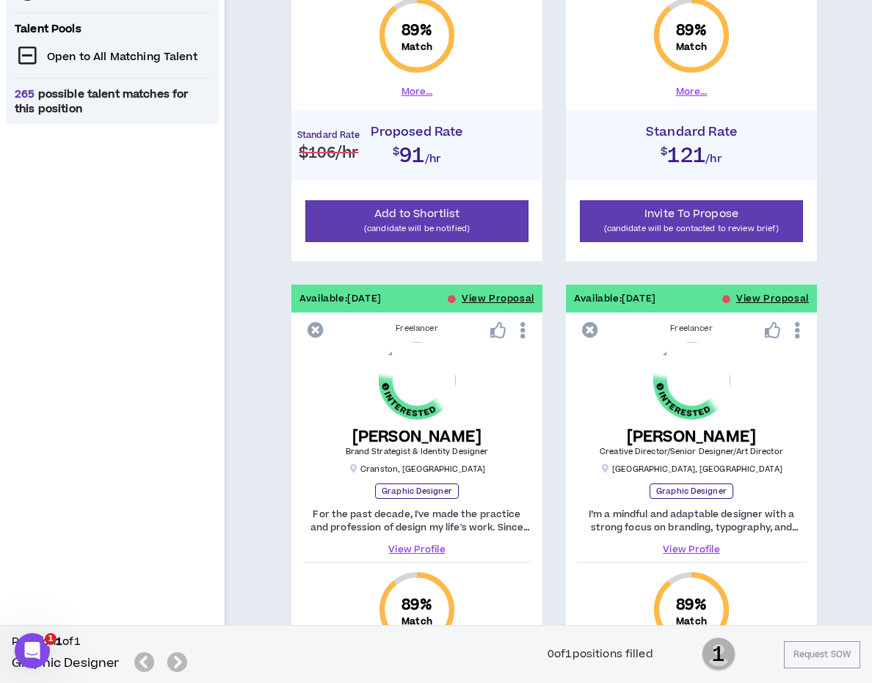
scroll to position [577, 0]
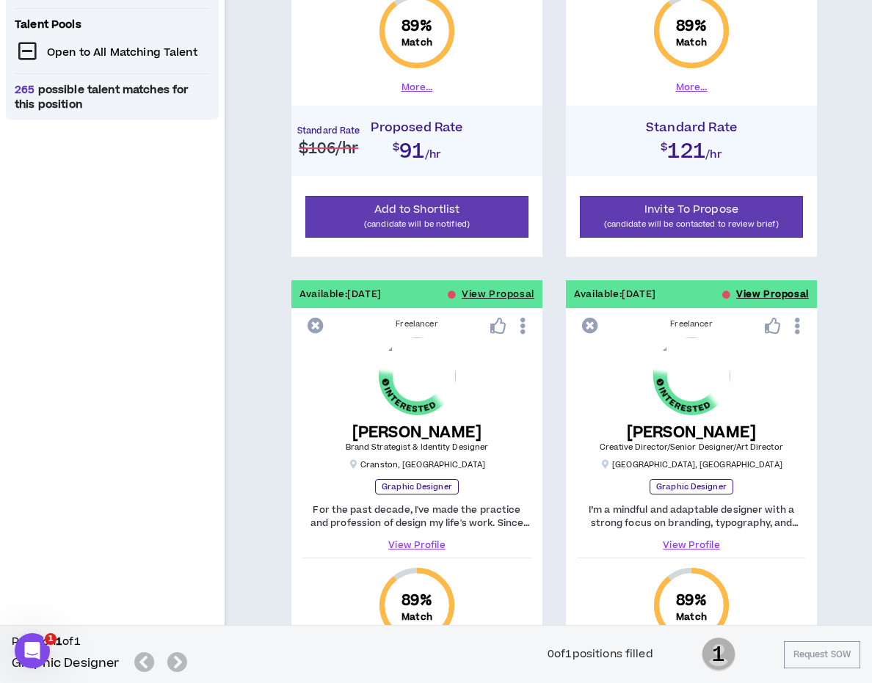
click at [774, 293] on button "View Proposal" at bounding box center [772, 294] width 73 height 28
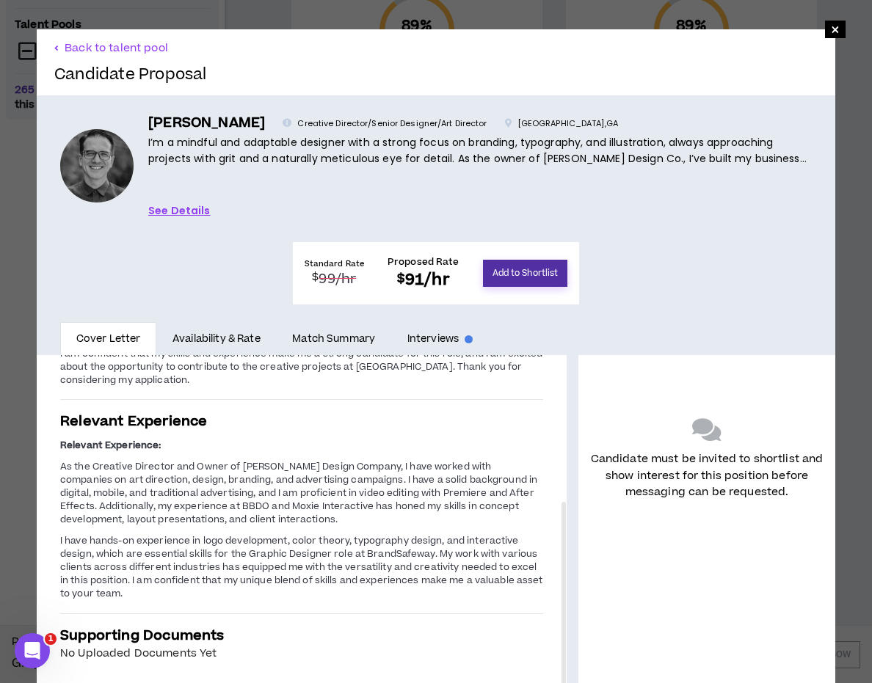
click at [568, 260] on button "Add to Shortlist" at bounding box center [525, 273] width 85 height 27
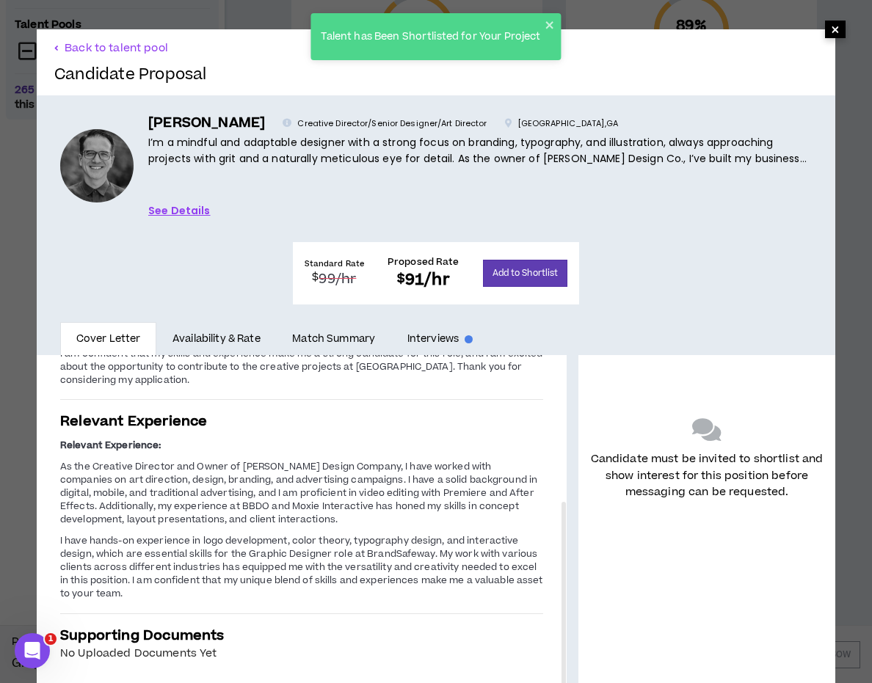
click at [839, 27] on span "×" at bounding box center [835, 30] width 21 height 18
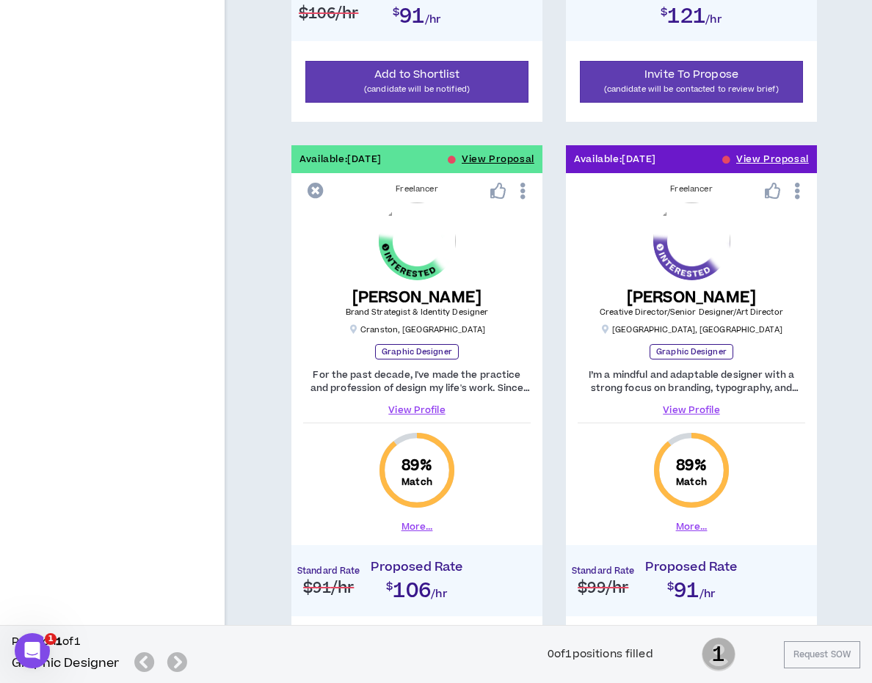
scroll to position [703, 0]
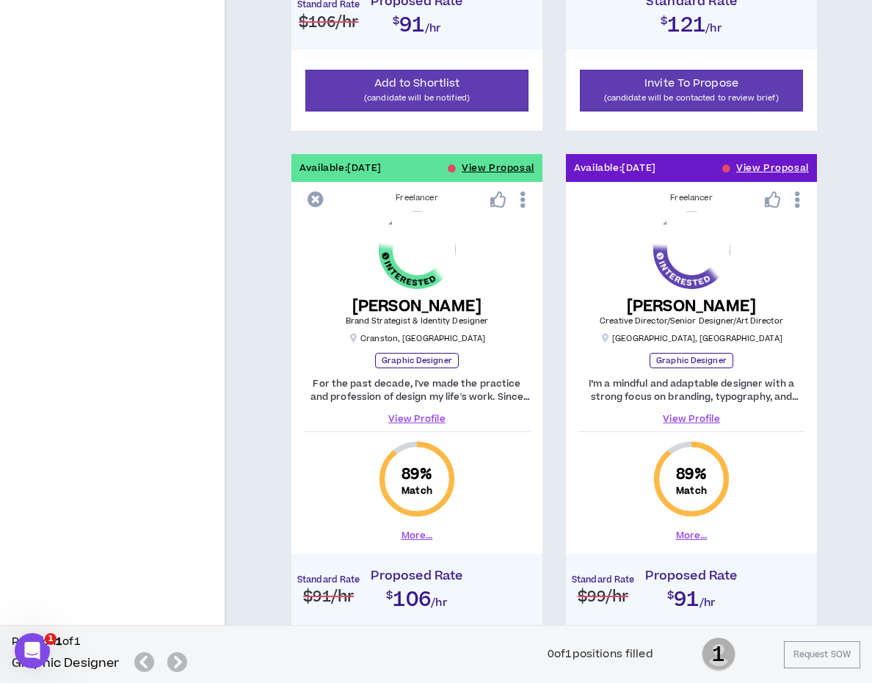
click at [678, 417] on link "View Profile" at bounding box center [690, 418] width 227 height 13
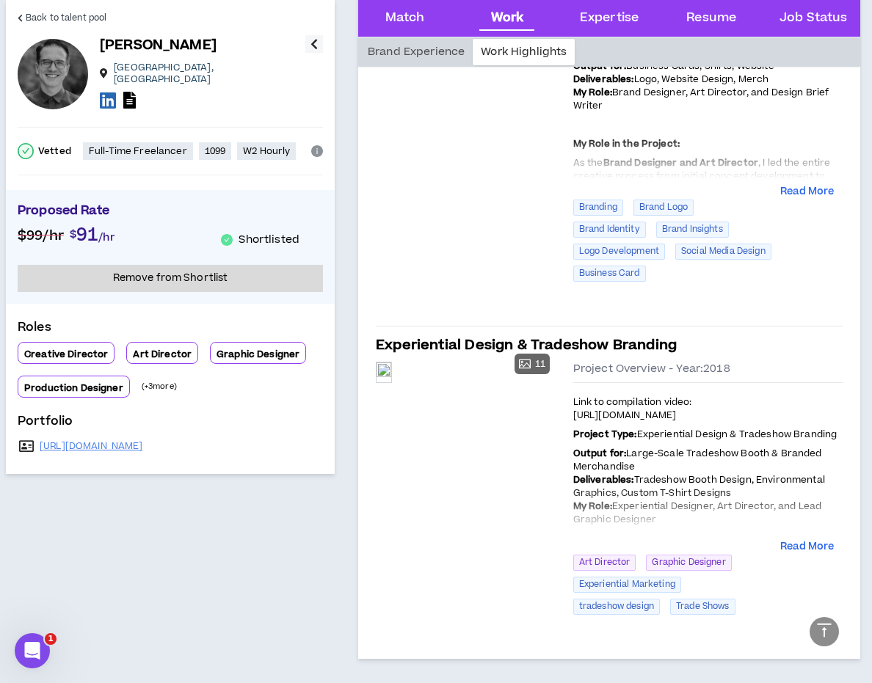
scroll to position [1190, 0]
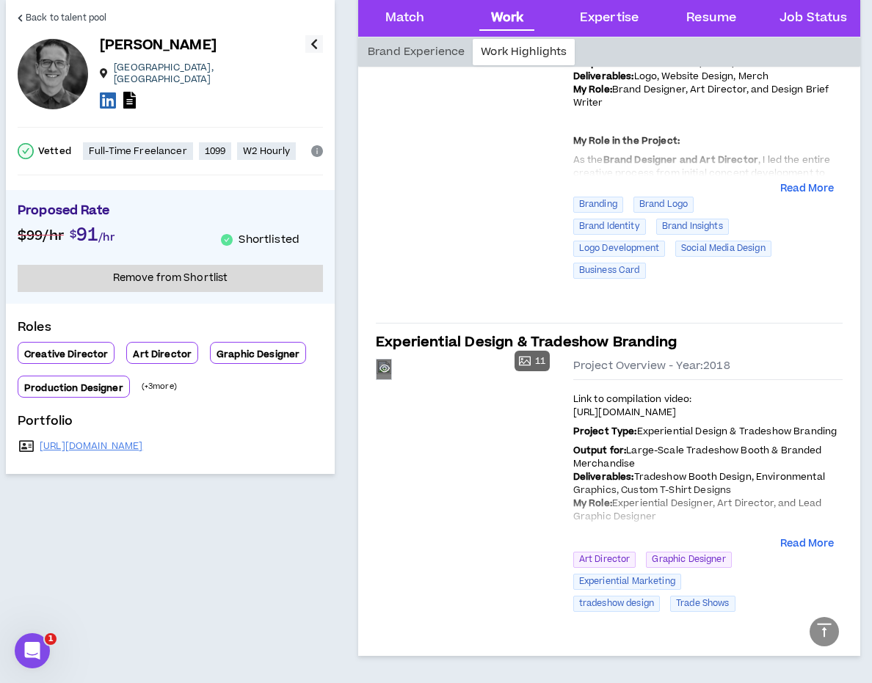
click at [391, 379] on div "Preview" at bounding box center [383, 370] width 15 height 20
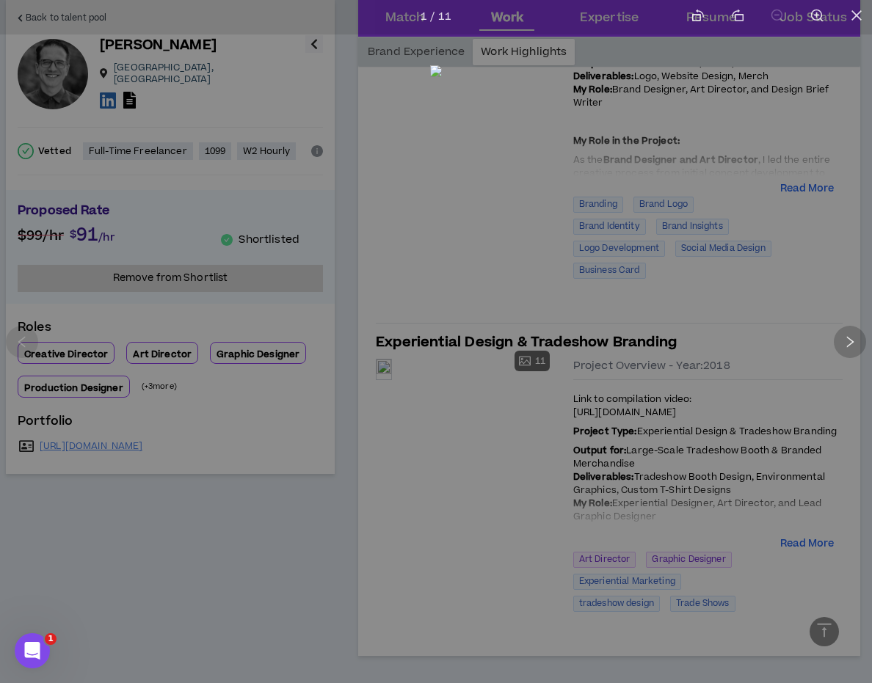
click at [851, 341] on icon "right" at bounding box center [849, 341] width 13 height 13
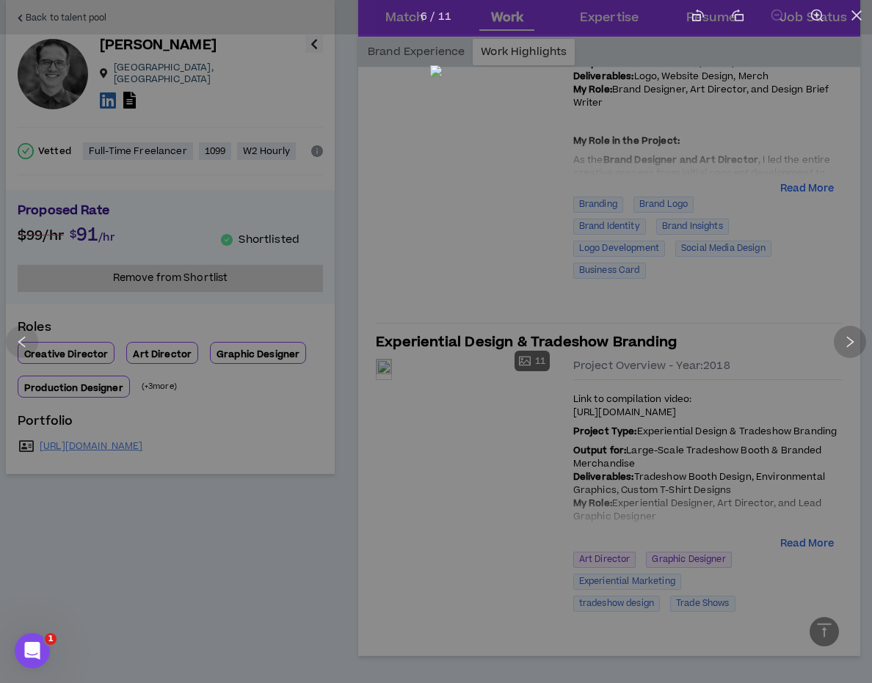
click at [851, 341] on icon "right" at bounding box center [849, 341] width 13 height 13
click at [852, 341] on icon "right" at bounding box center [850, 341] width 7 height 11
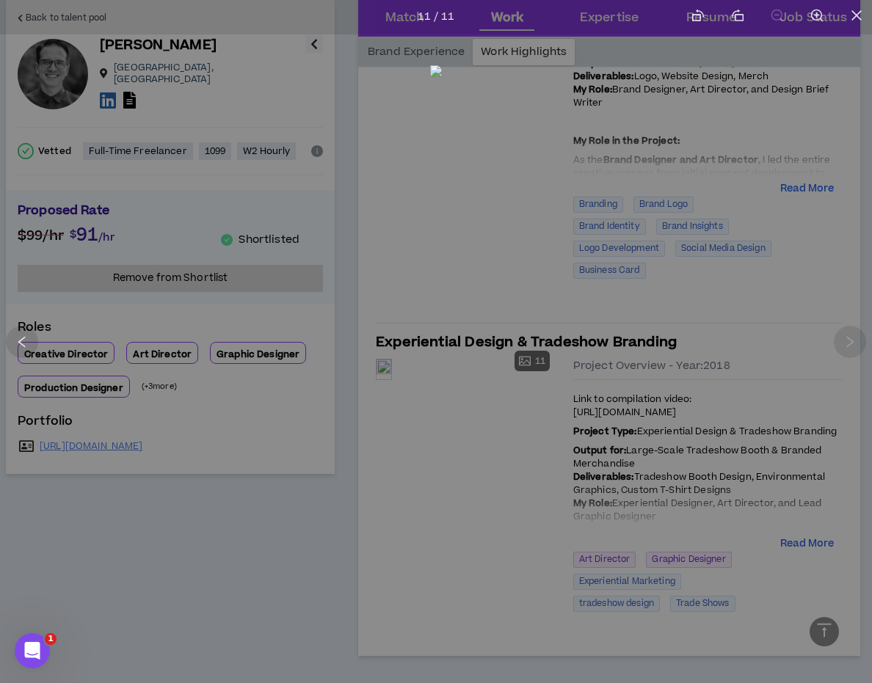
click at [852, 341] on icon "right" at bounding box center [850, 341] width 7 height 11
click at [854, 15] on icon "close" at bounding box center [856, 15] width 13 height 13
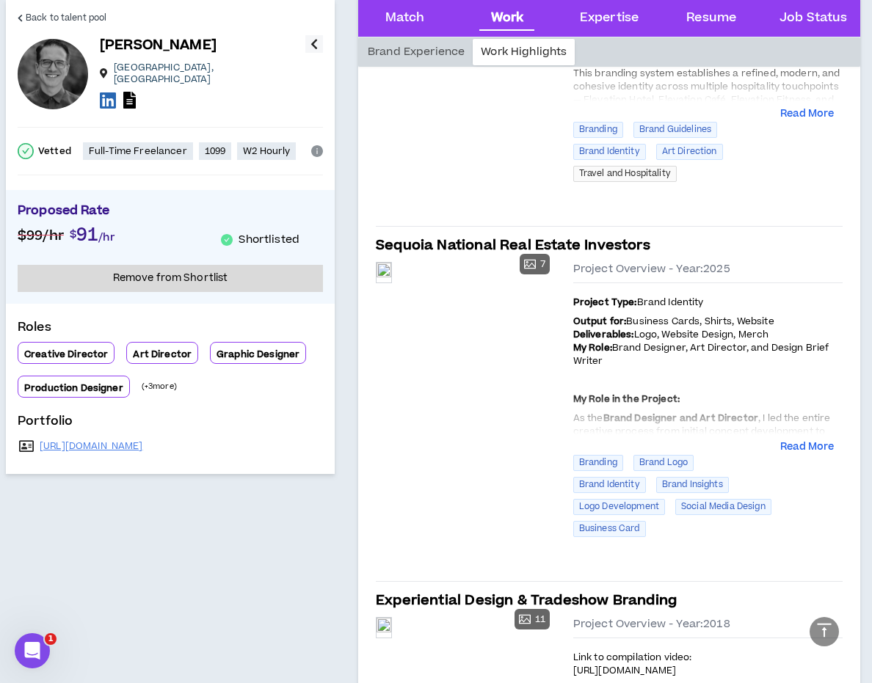
scroll to position [0, 0]
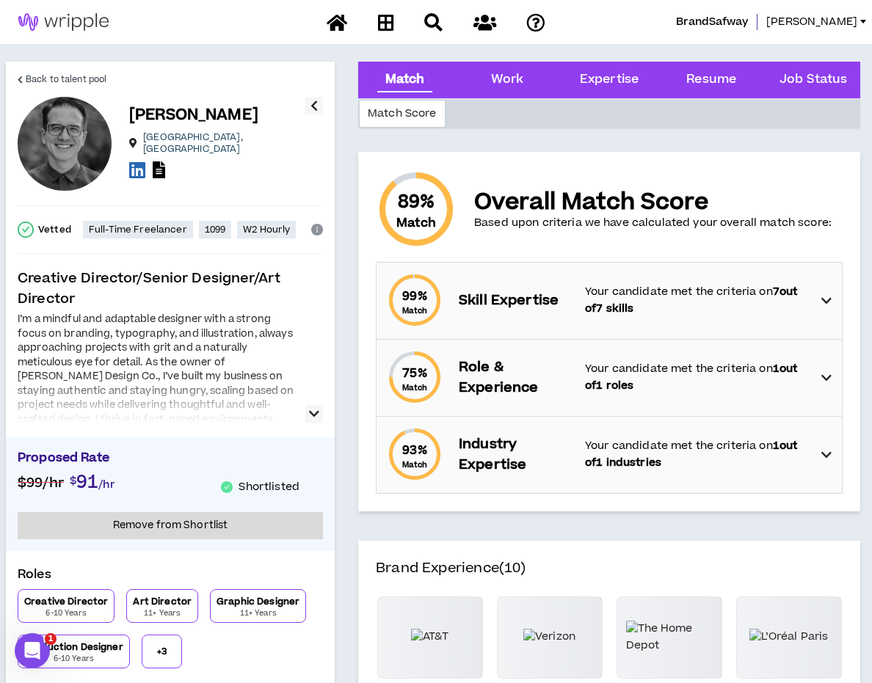
click at [65, 135] on div at bounding box center [65, 144] width 94 height 94
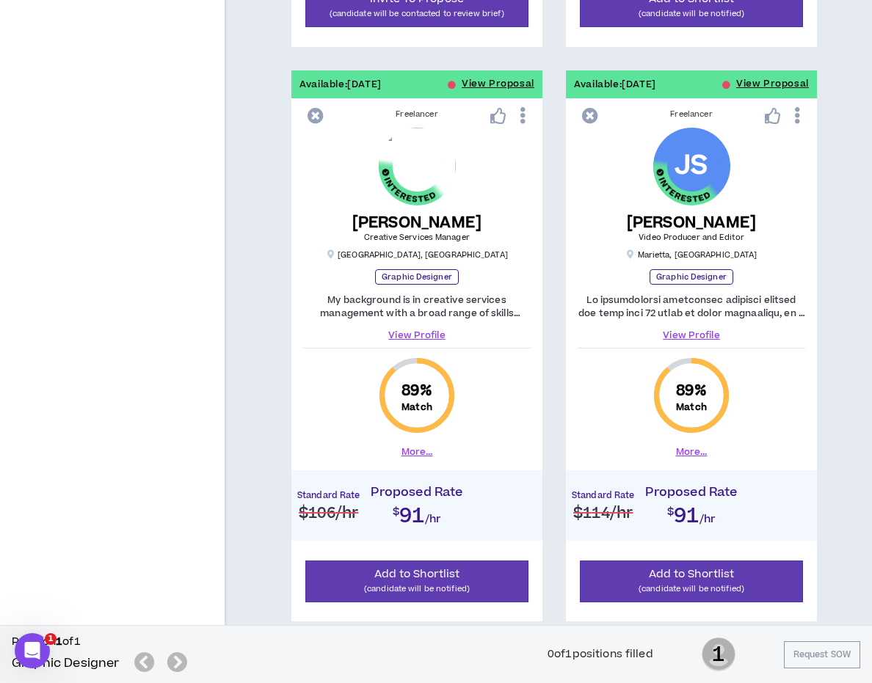
scroll to position [1936, 0]
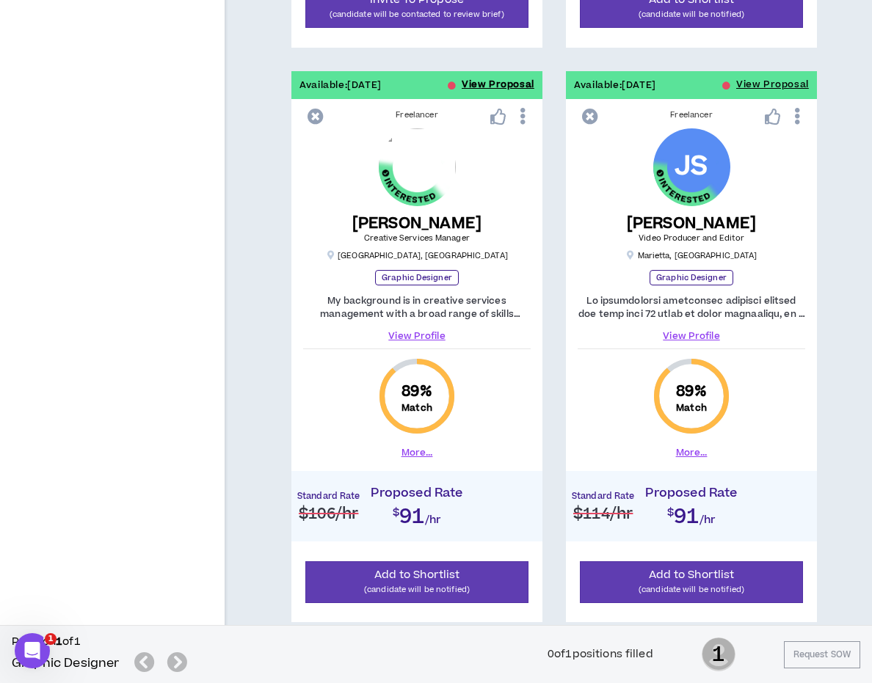
click at [503, 82] on button "View Proposal" at bounding box center [498, 85] width 73 height 28
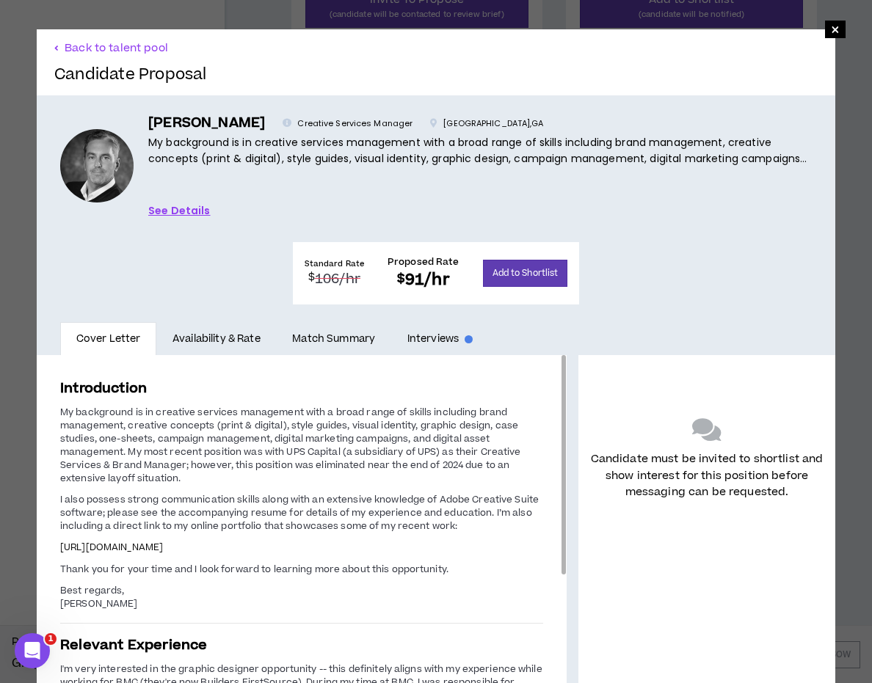
click at [163, 541] on span "[URL][DOMAIN_NAME]" at bounding box center [111, 547] width 103 height 13
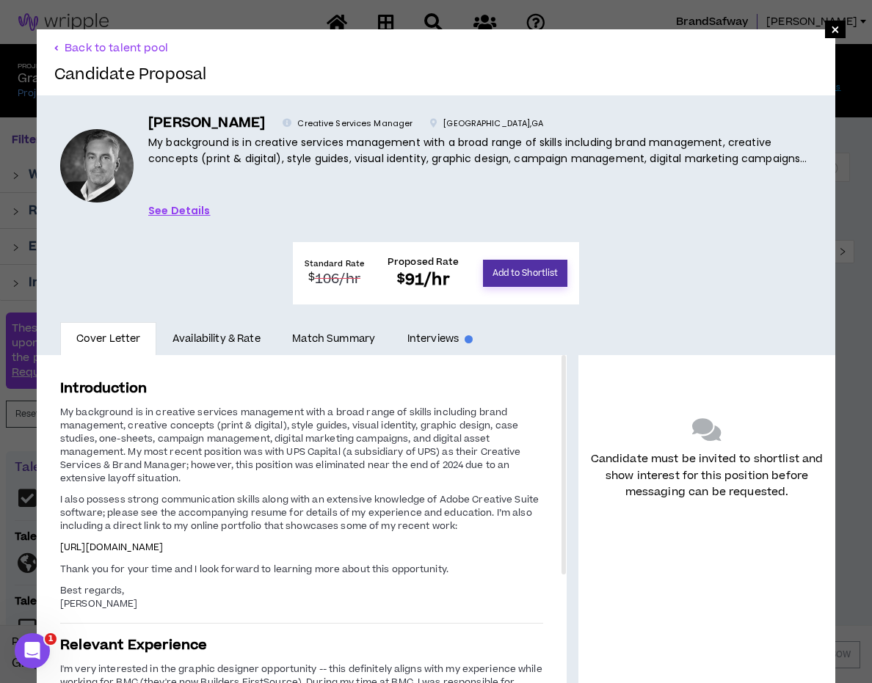
click at [568, 260] on button "Add to Shortlist" at bounding box center [525, 273] width 85 height 27
click at [834, 34] on span "×" at bounding box center [835, 30] width 9 height 18
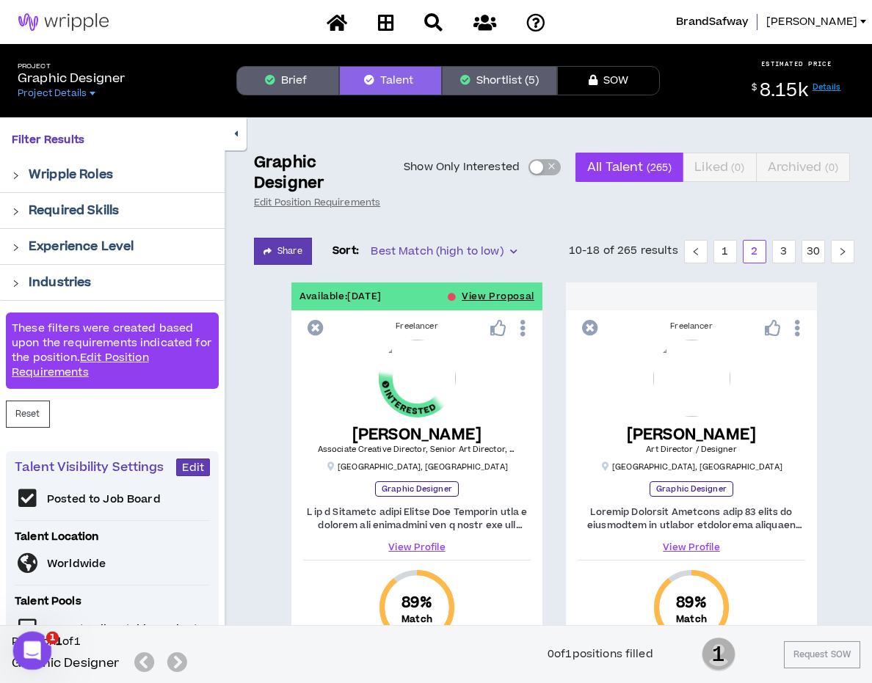
click at [29, 640] on icon "Open Intercom Messenger" at bounding box center [30, 649] width 24 height 24
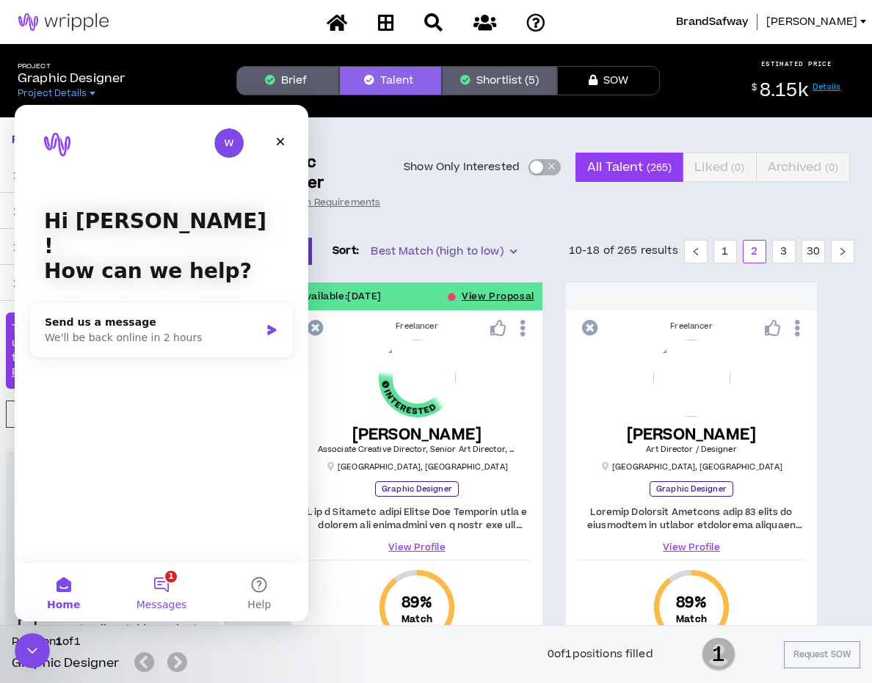
click at [161, 581] on button "1 Messages" at bounding box center [161, 592] width 98 height 59
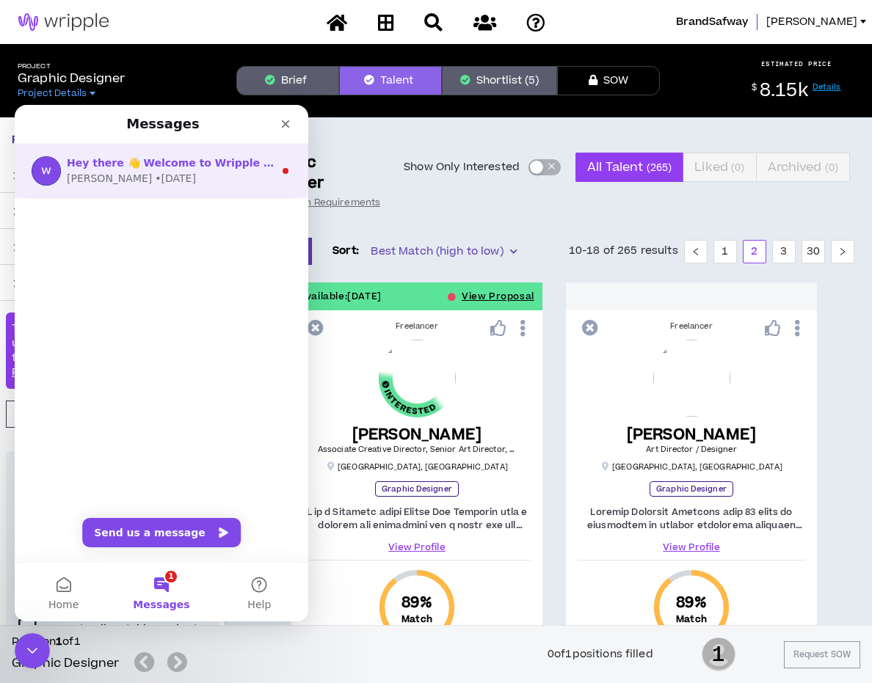
click at [155, 165] on span "Hey there 👋 Welcome to Wripple 🙌 Take a look around! If you have any questions,…" at bounding box center [437, 163] width 740 height 12
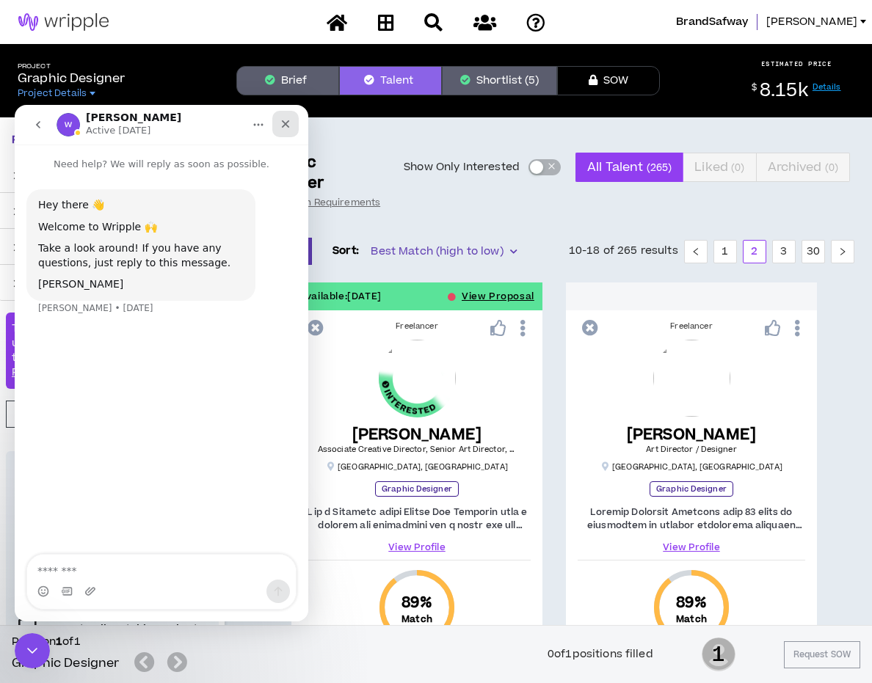
click at [285, 121] on icon "Close" at bounding box center [286, 124] width 12 height 12
